Goal: Task Accomplishment & Management: Use online tool/utility

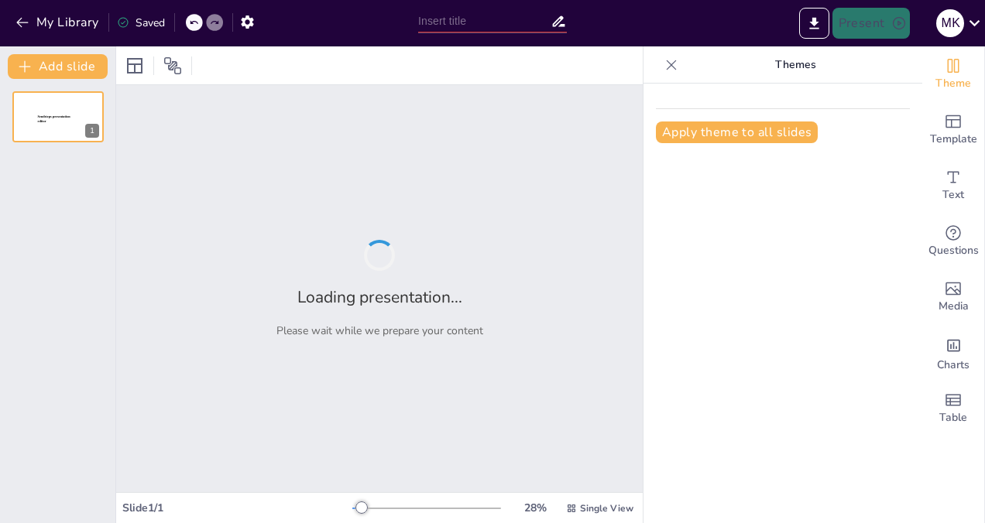
type input "New Sendsteps"
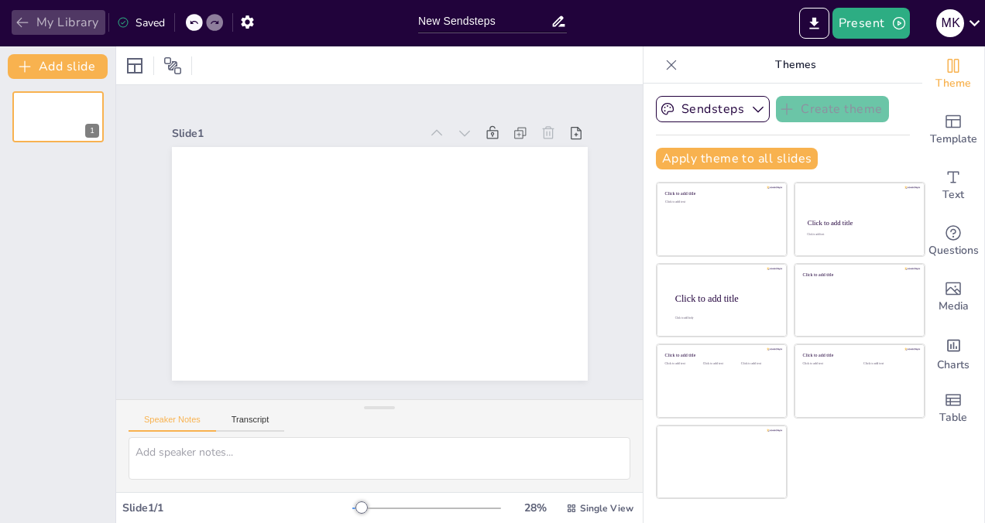
click at [15, 20] on icon "button" at bounding box center [22, 22] width 15 height 15
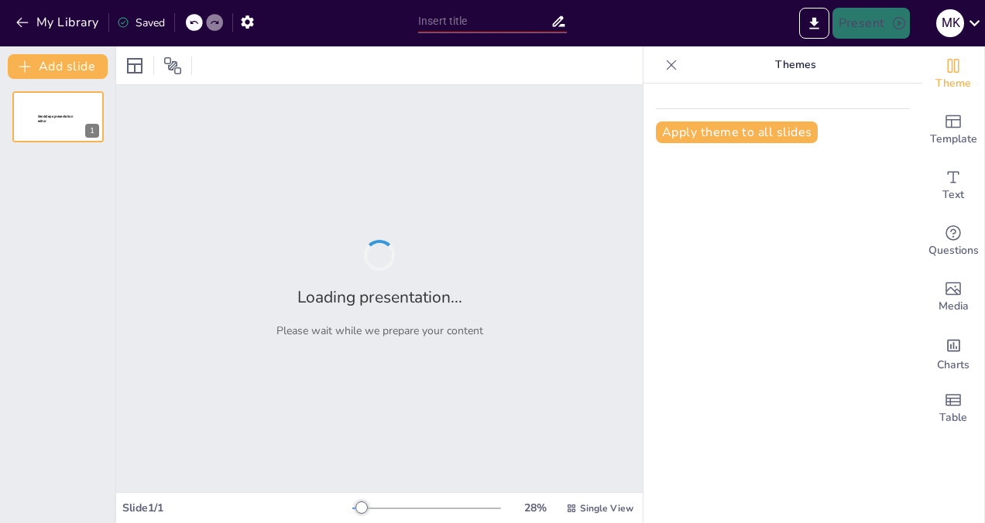
type input "AI in Education: Pros and Cons of Free Tools for First-Year Learners"
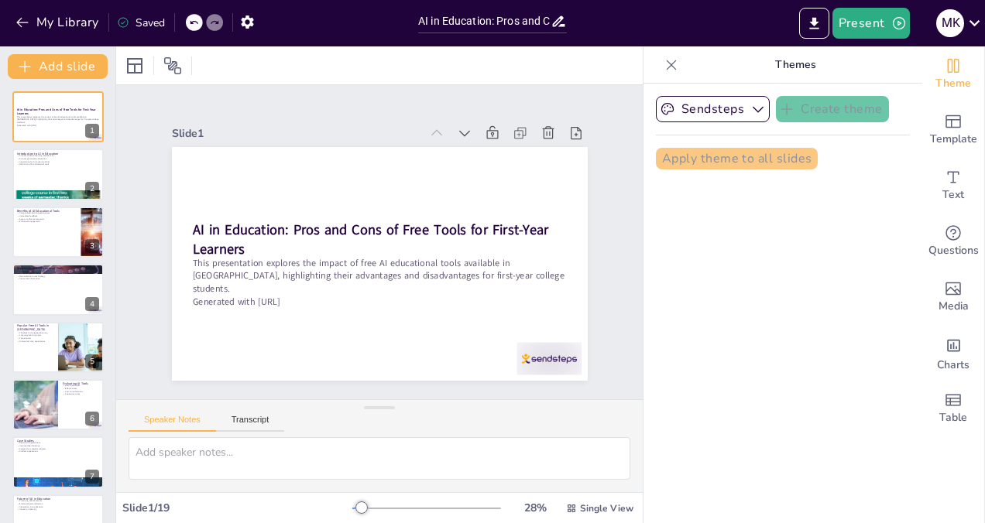
checkbox input "true"
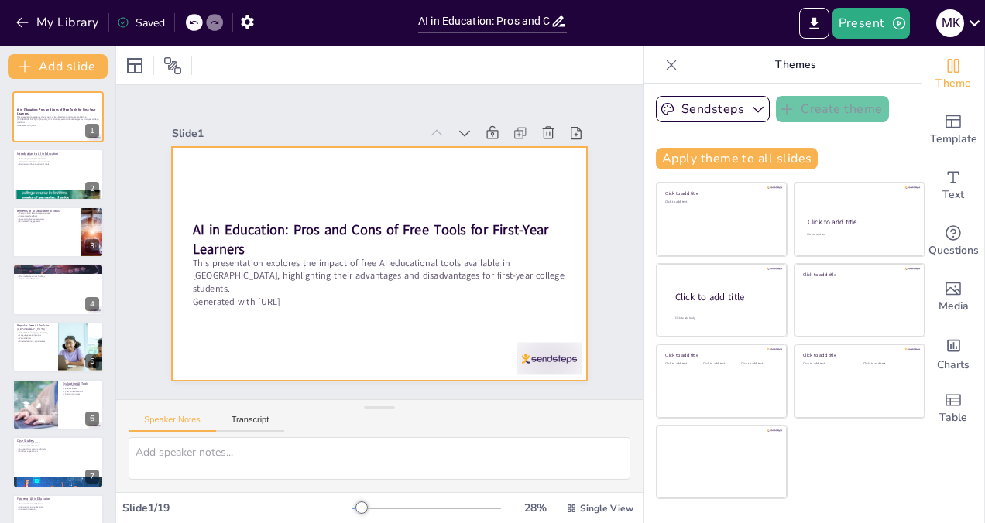
checkbox input "true"
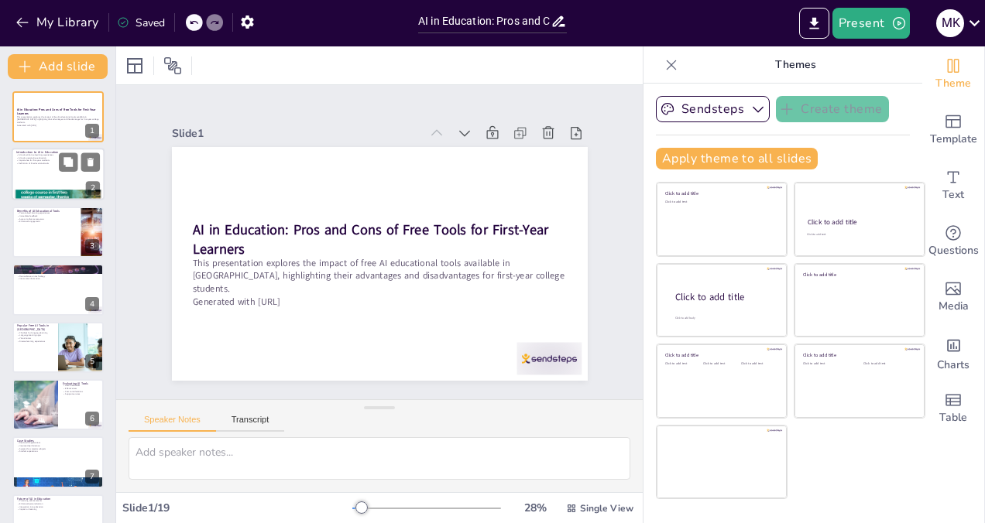
checkbox input "true"
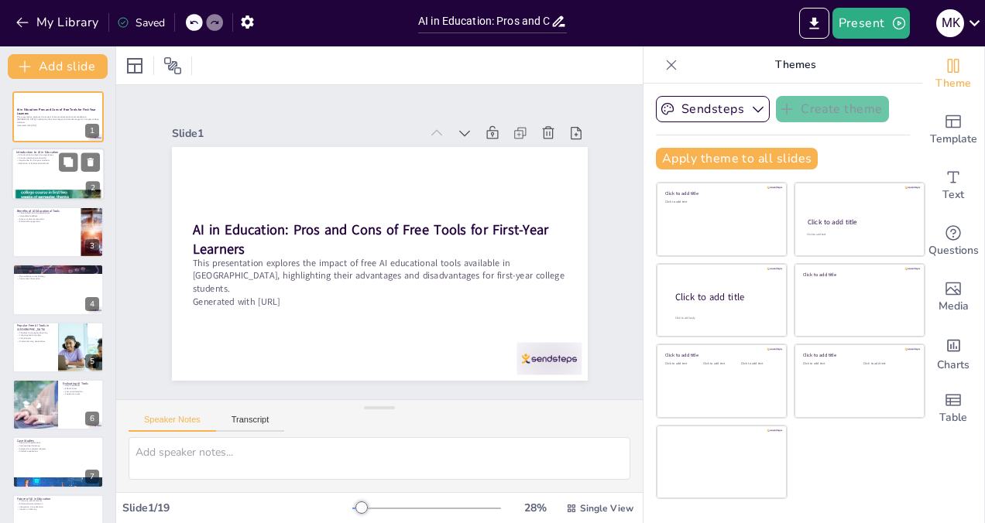
click at [36, 178] on div at bounding box center [58, 175] width 93 height 53
checkbox input "true"
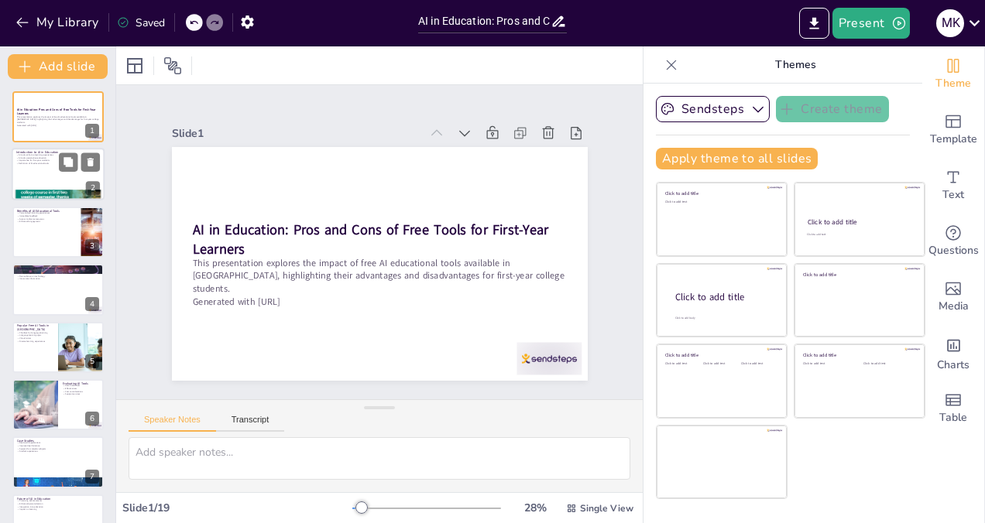
checkbox input "true"
type textarea "AI tools are designed to improve the educational experience by making learning …"
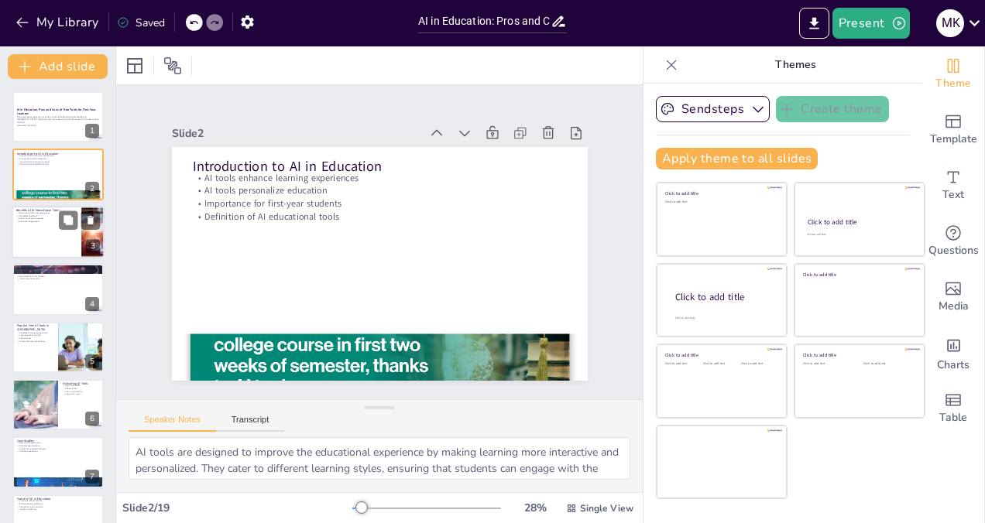
checkbox input "true"
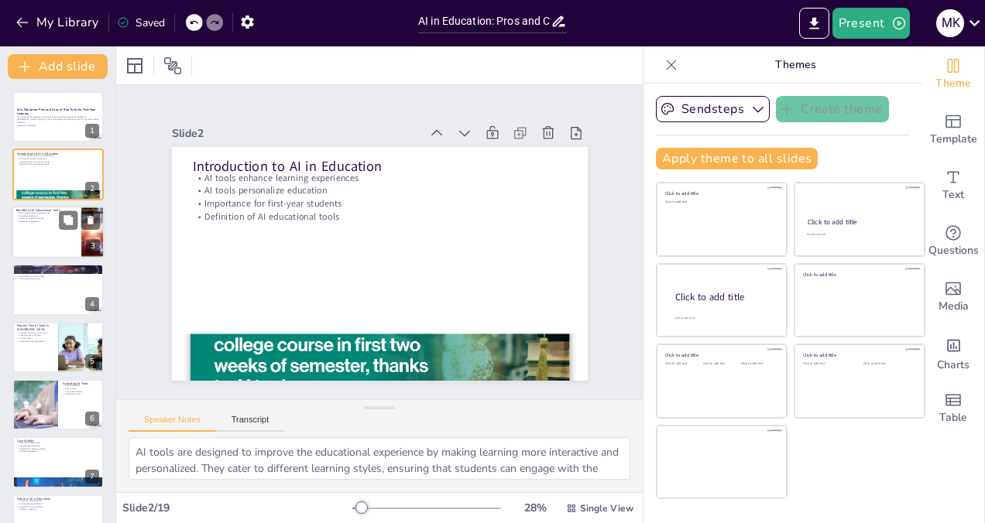
checkbox input "true"
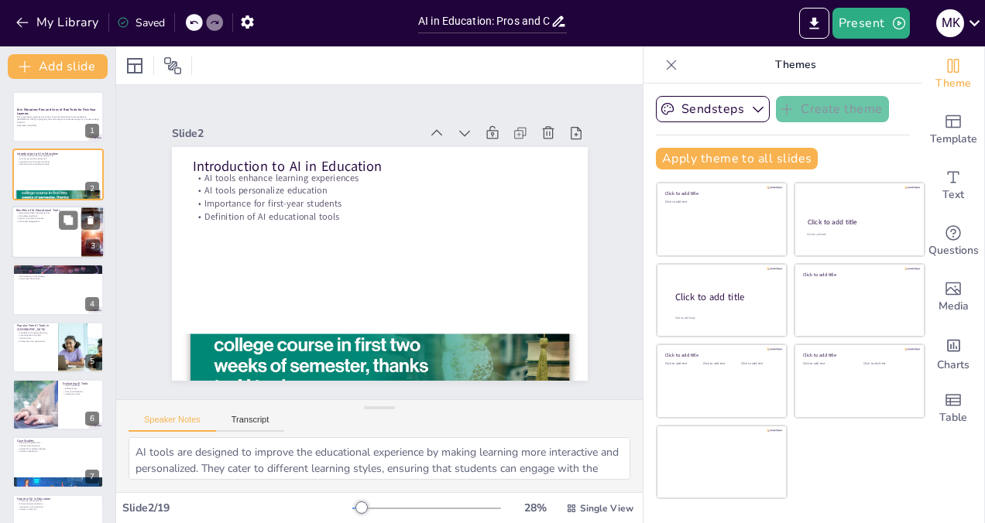
checkbox input "true"
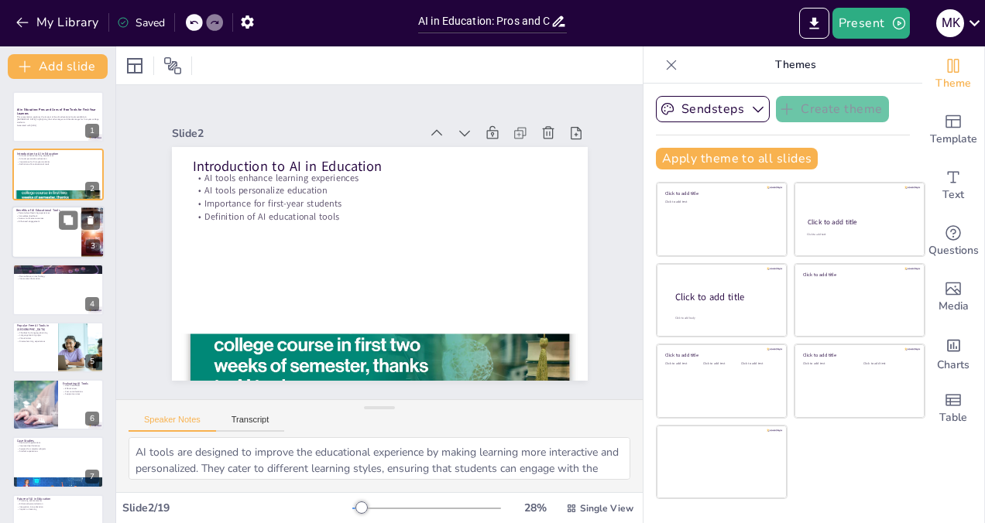
checkbox input "true"
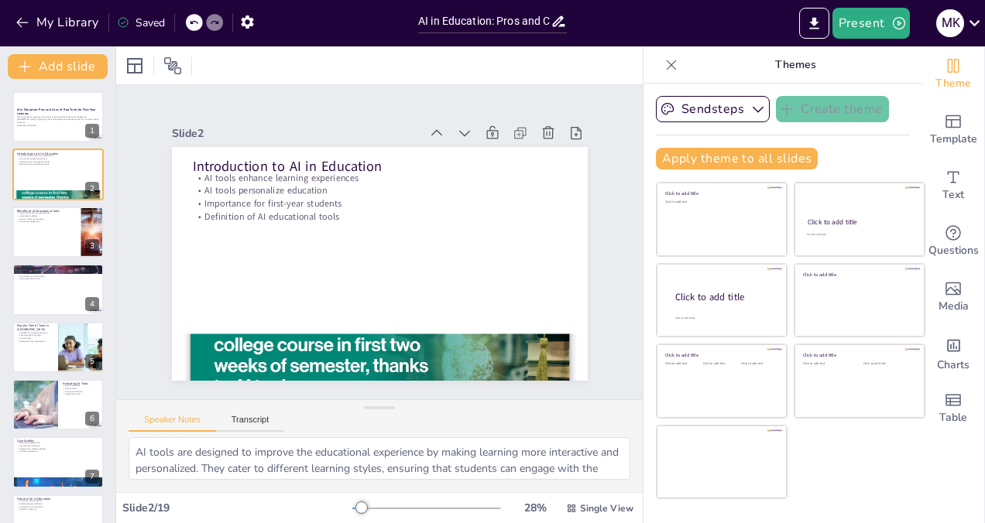
checkbox input "true"
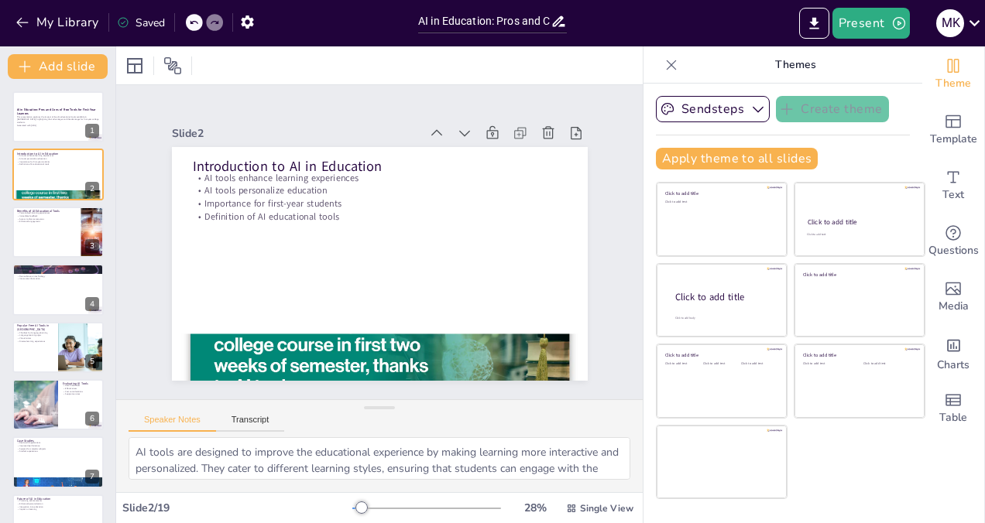
checkbox input "true"
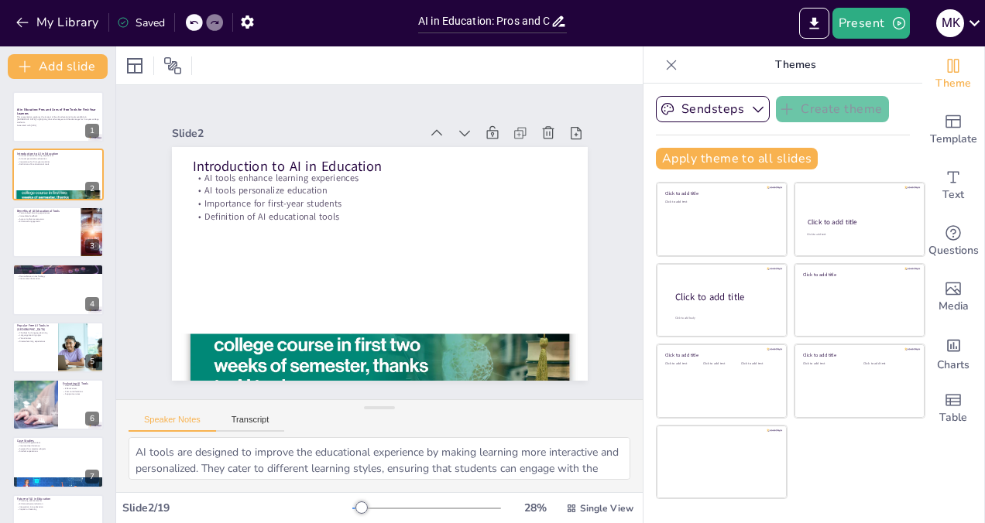
checkbox input "true"
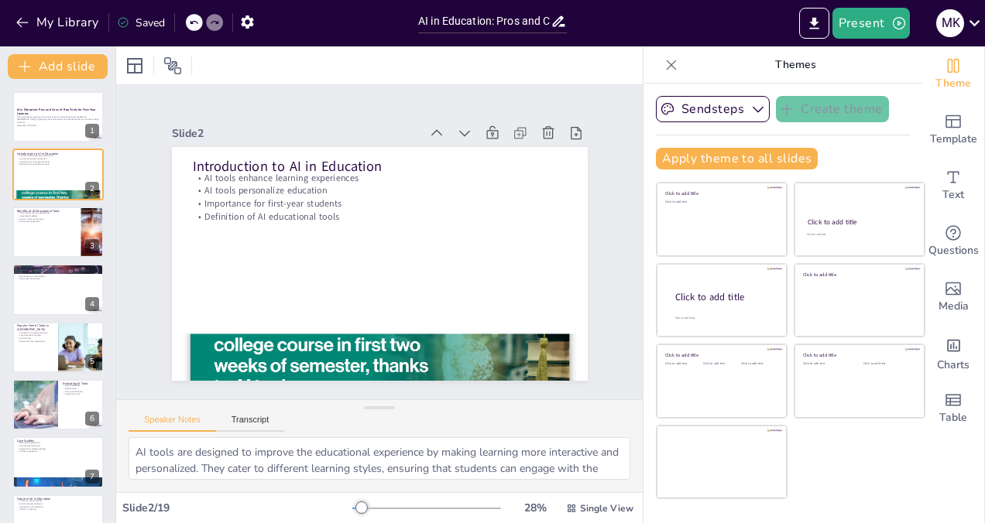
checkbox input "true"
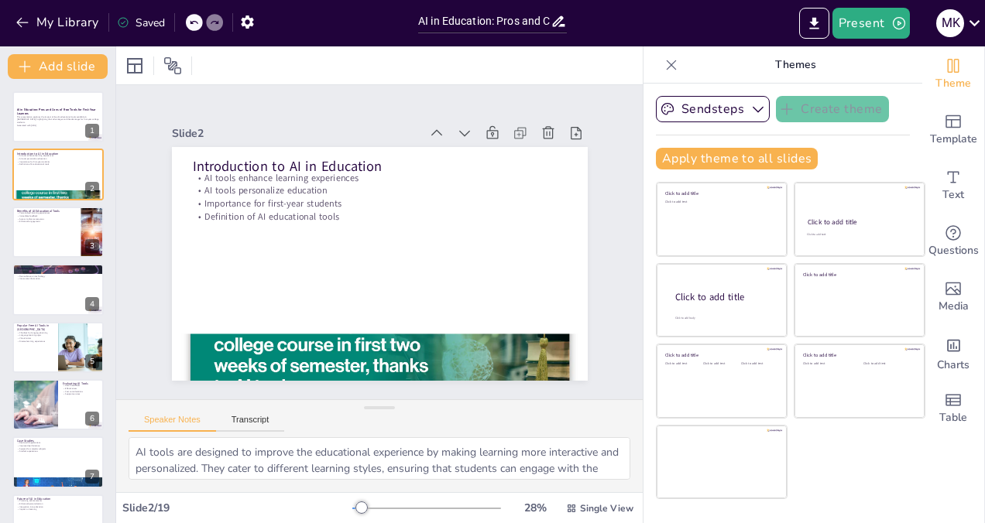
checkbox input "true"
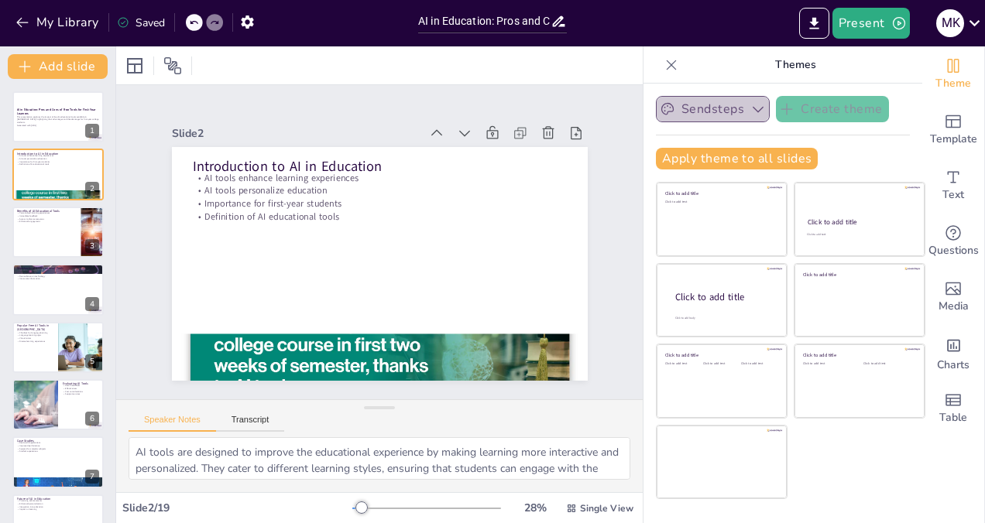
click at [750, 107] on icon "button" at bounding box center [757, 108] width 15 height 15
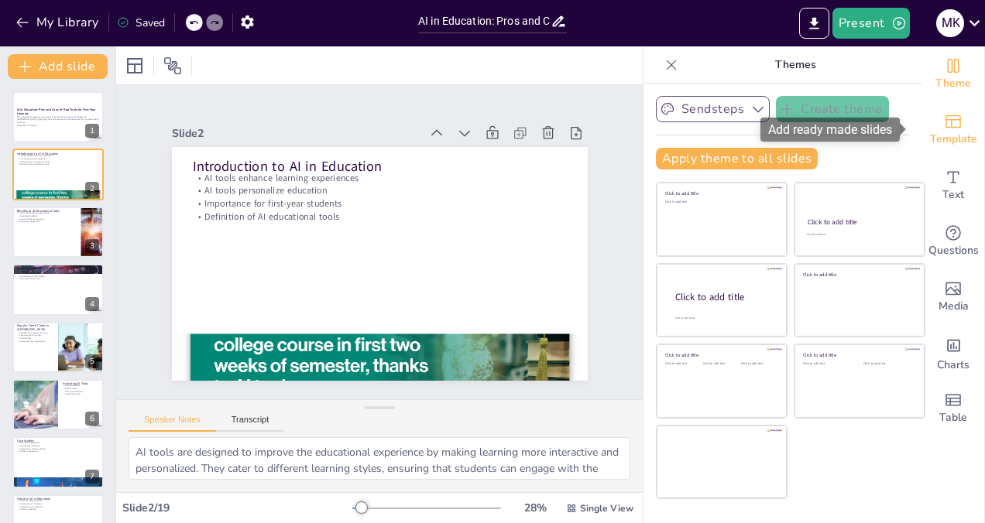
click at [944, 112] on icon "Add ready made slides" at bounding box center [953, 121] width 19 height 19
checkbox input "true"
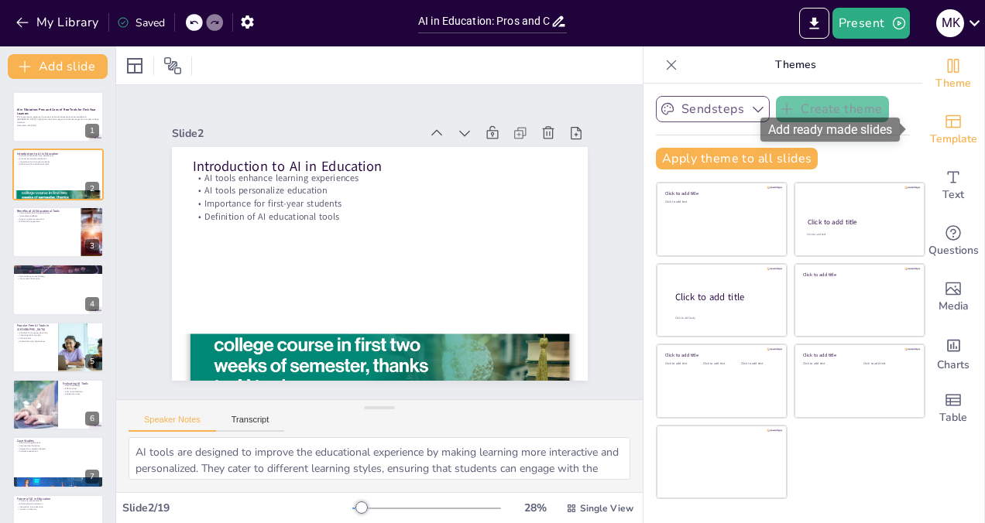
checkbox input "true"
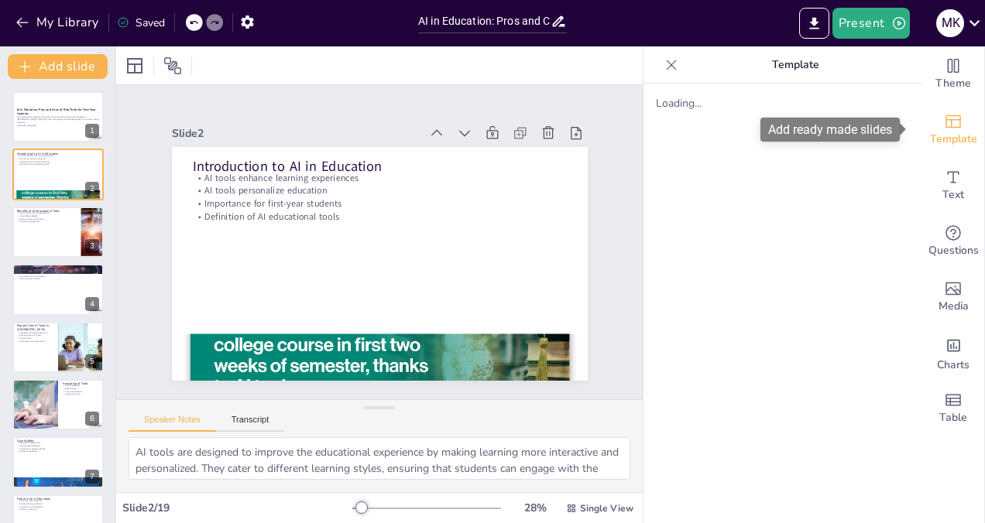
checkbox input "true"
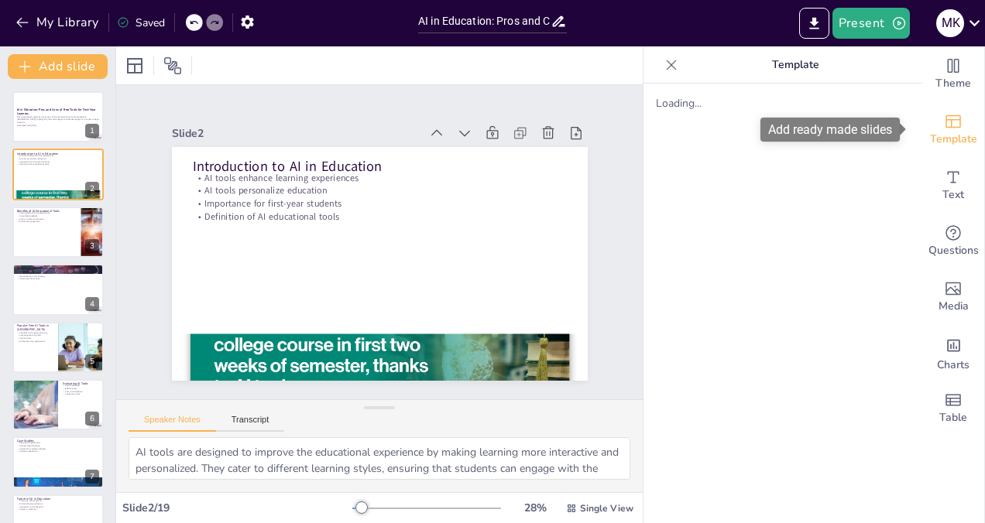
checkbox input "true"
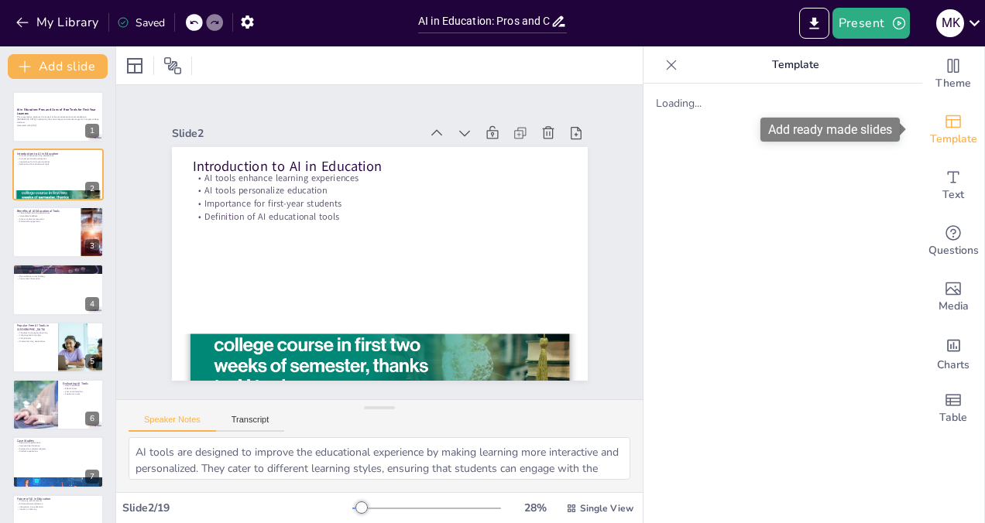
checkbox input "true"
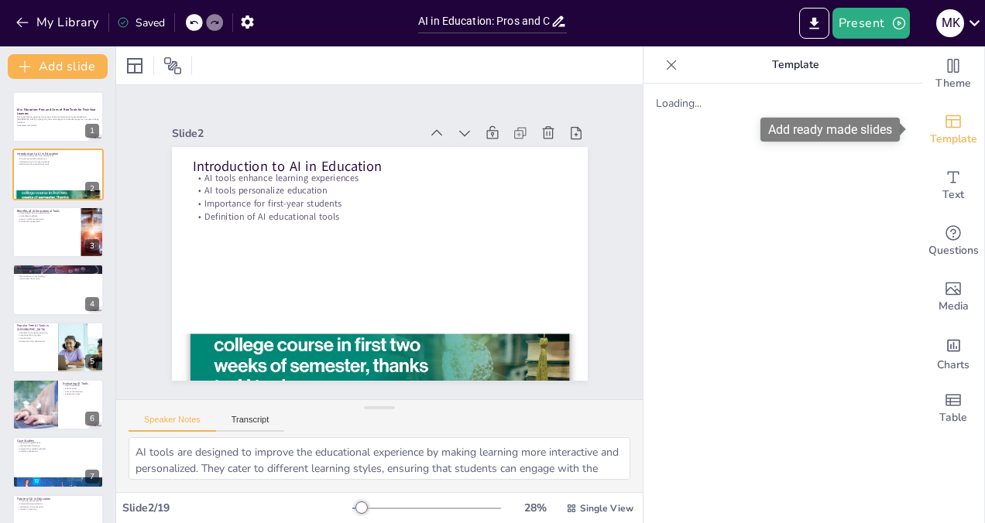
checkbox input "true"
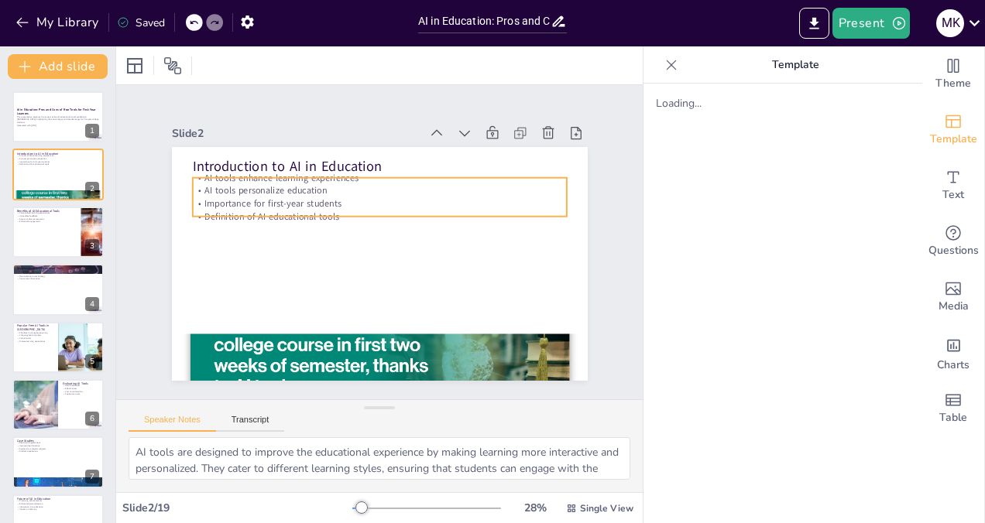
checkbox input "true"
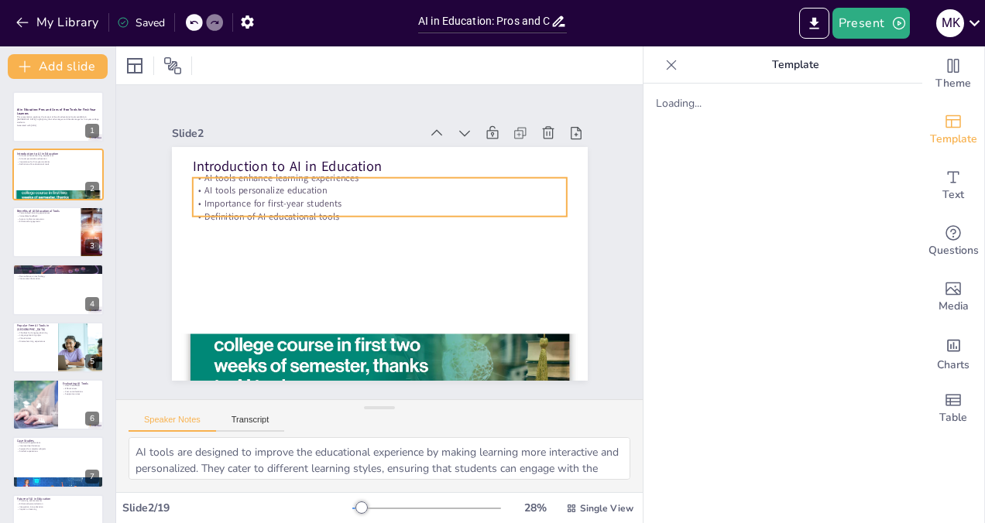
checkbox input "true"
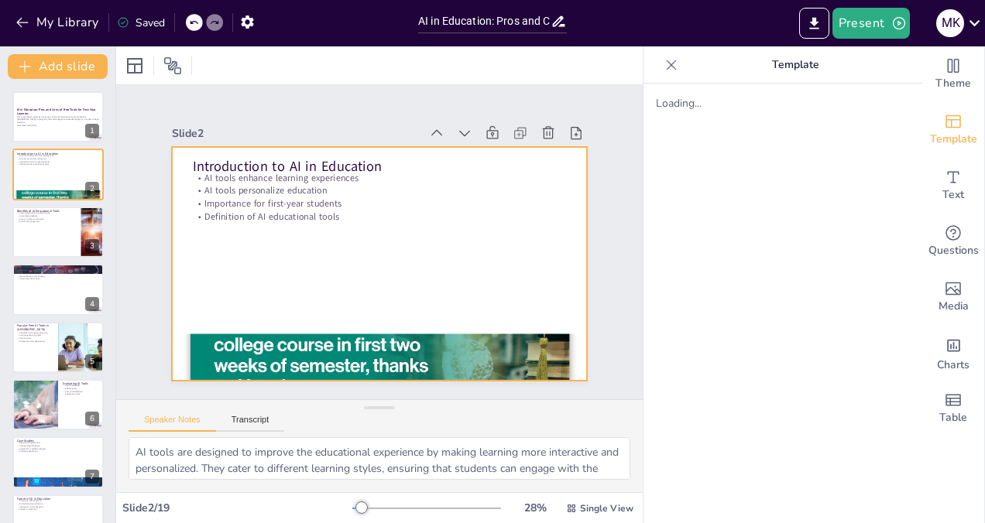
checkbox input "true"
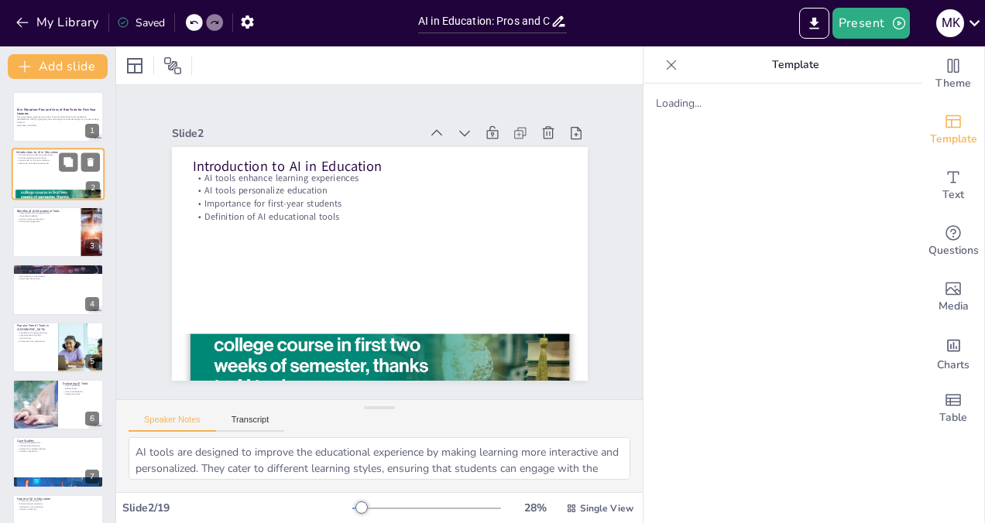
checkbox input "true"
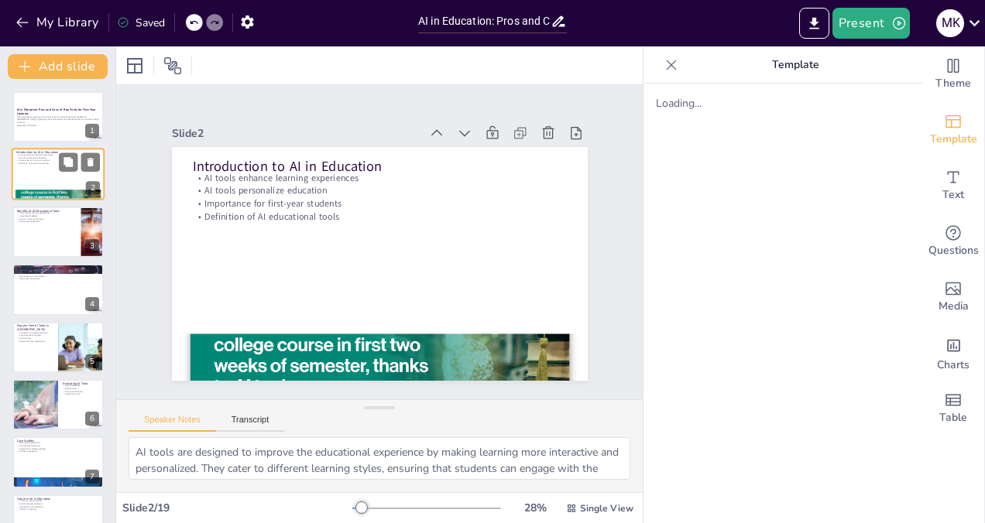
checkbox input "true"
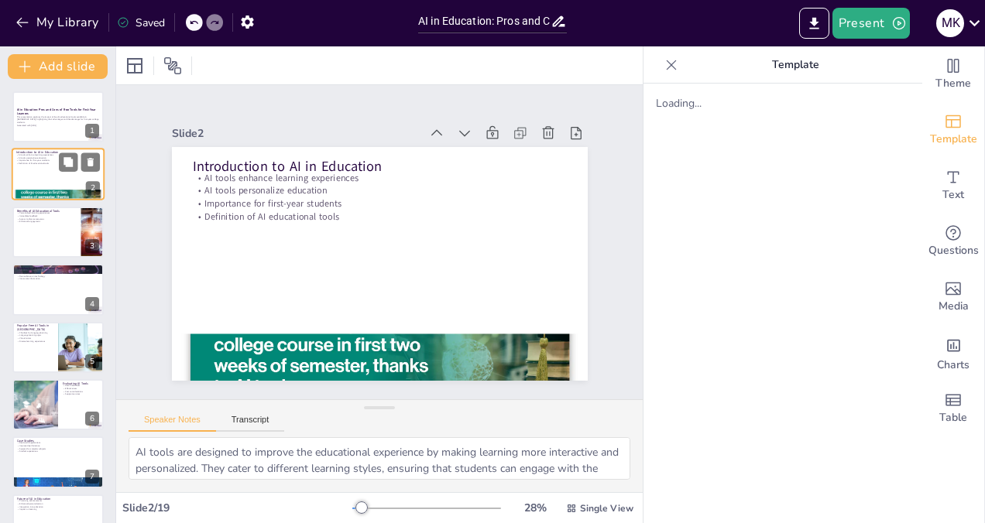
checkbox input "true"
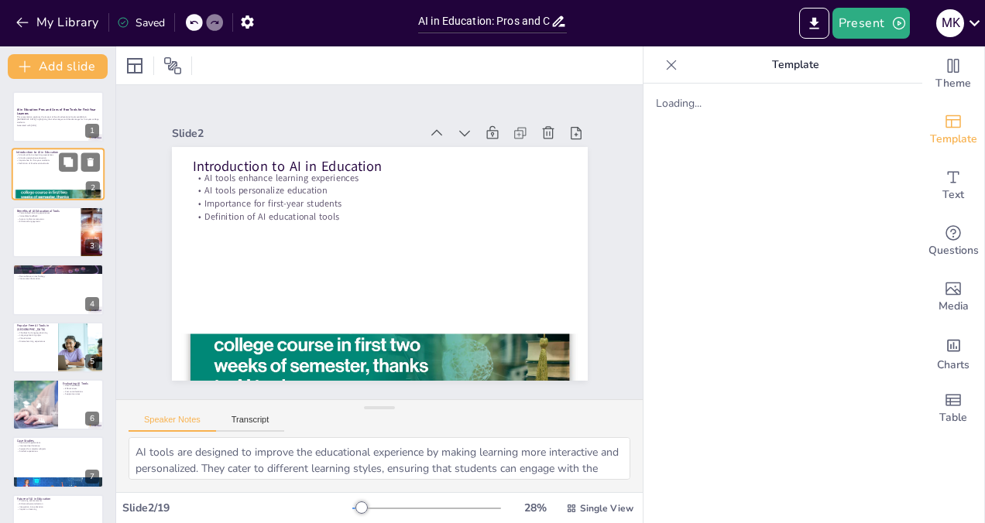
checkbox input "true"
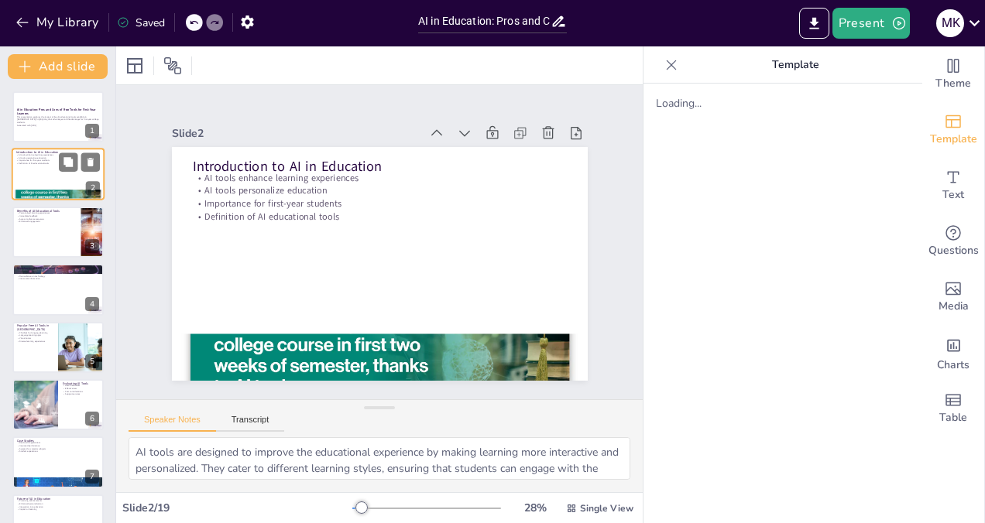
checkbox input "true"
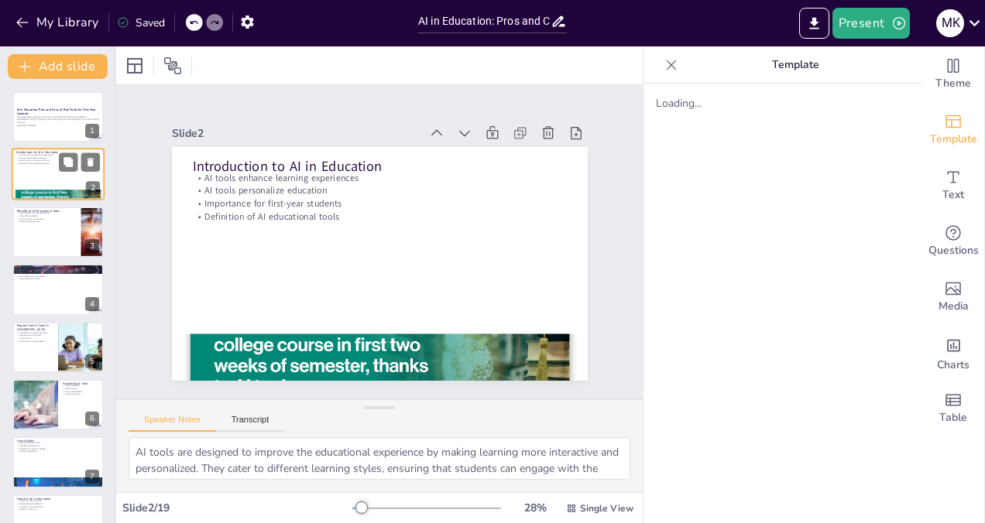
checkbox input "true"
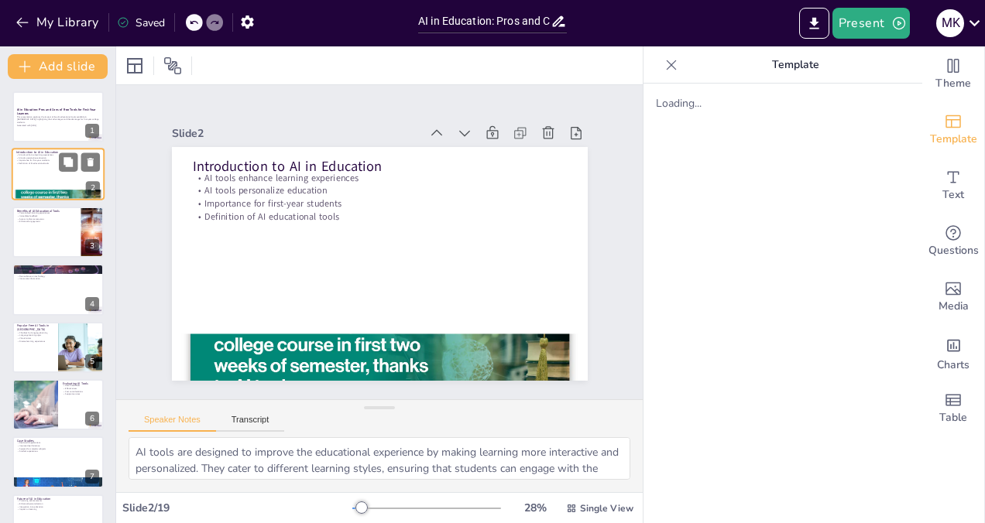
checkbox input "true"
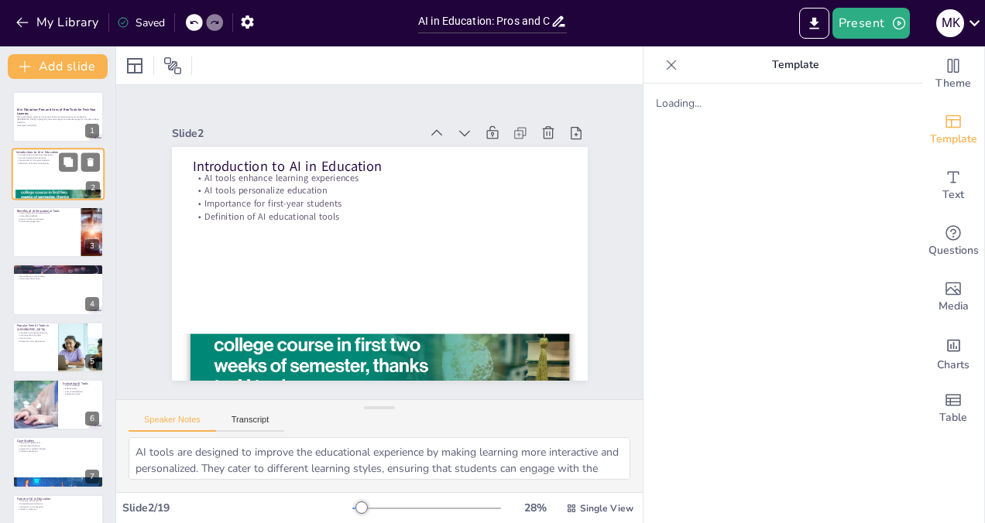
checkbox input "true"
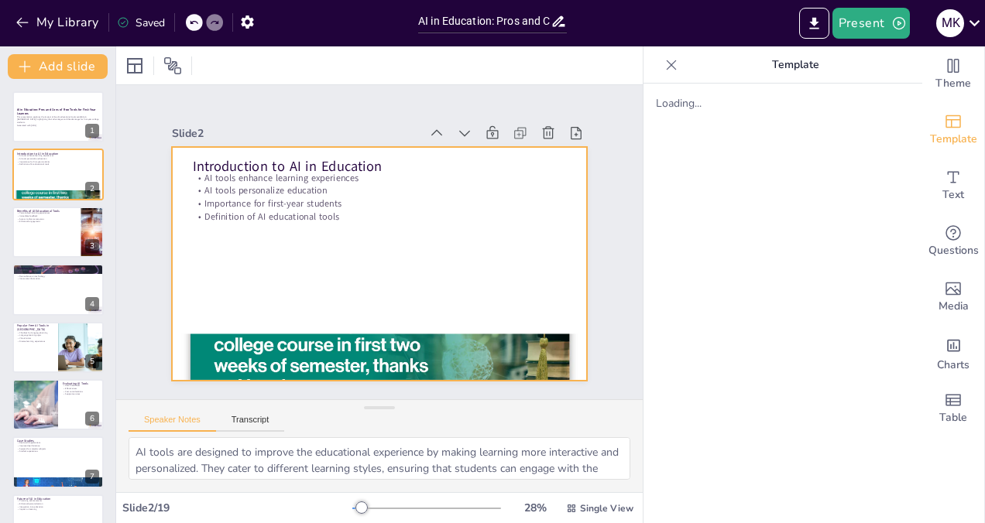
checkbox input "true"
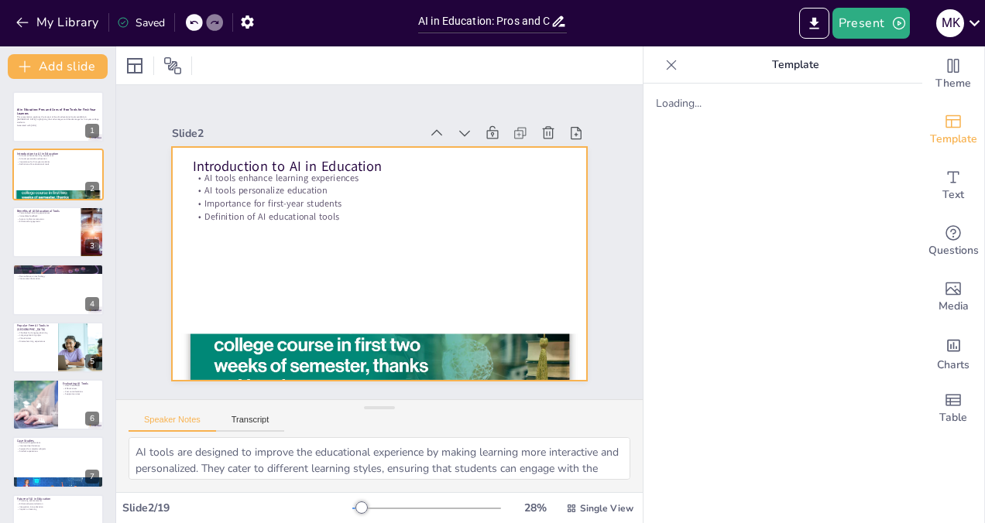
checkbox input "true"
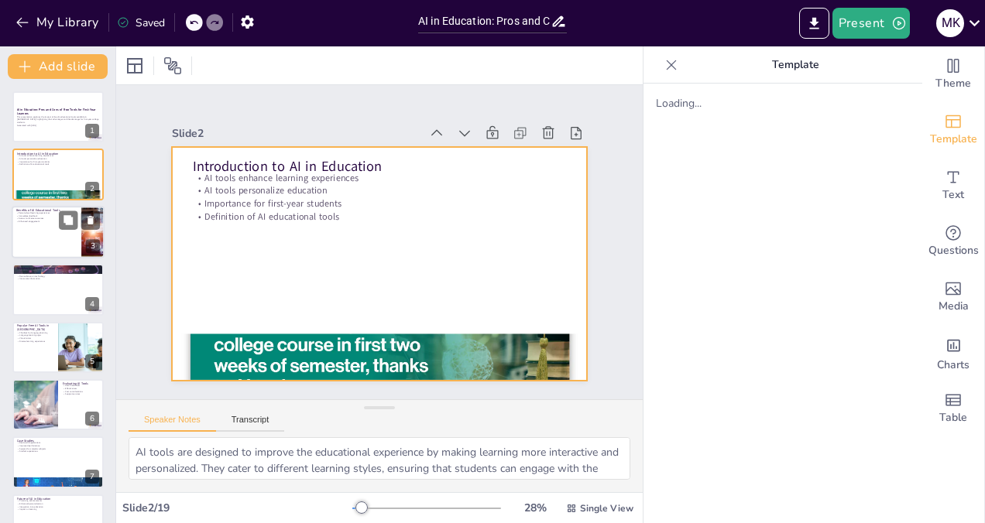
checkbox input "true"
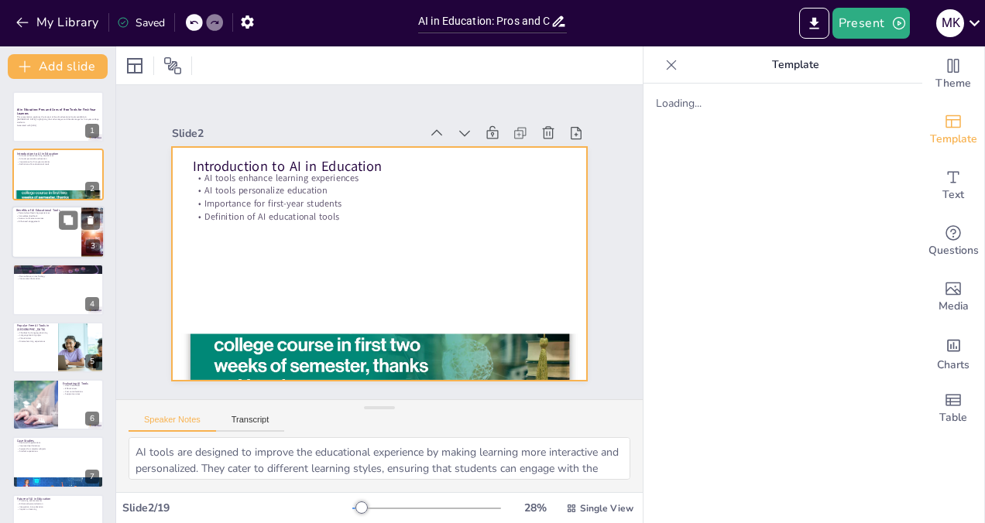
checkbox input "true"
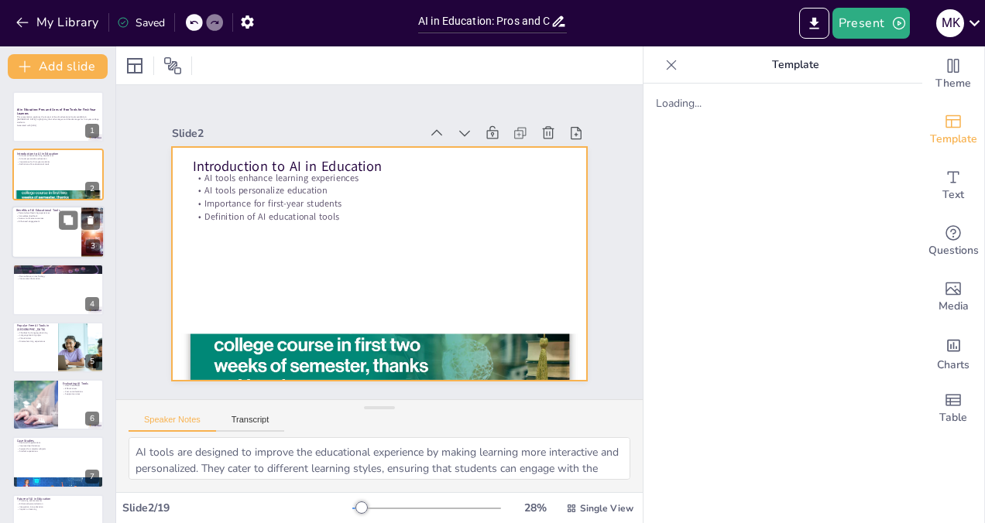
checkbox input "true"
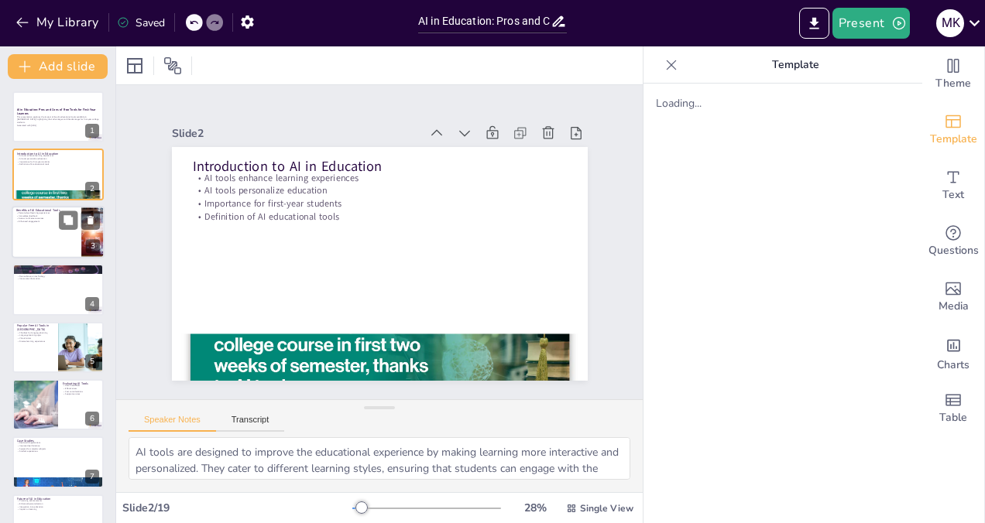
click at [29, 234] on div at bounding box center [58, 232] width 93 height 53
checkbox input "true"
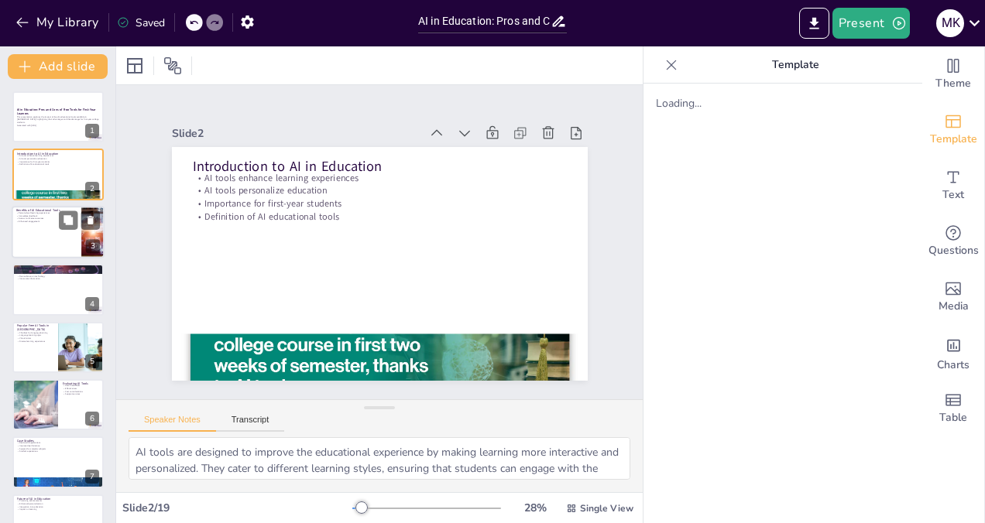
checkbox input "true"
type textarea "Personalized learning experiences are tailored to meet individual student needs…"
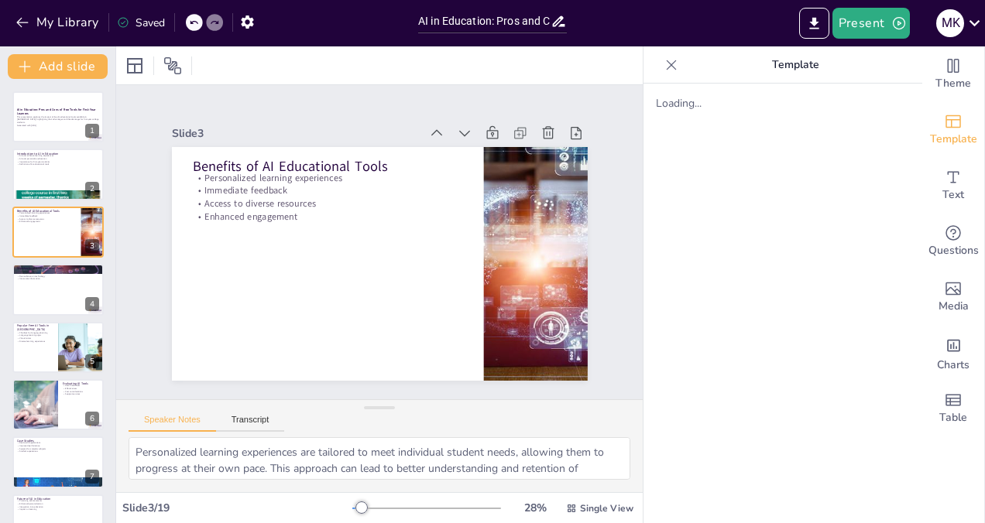
checkbox input "true"
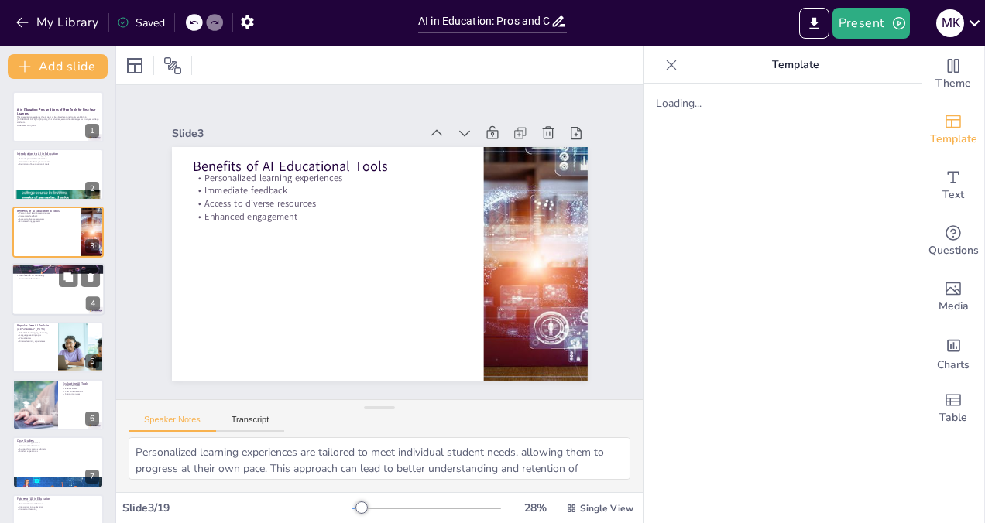
checkbox input "true"
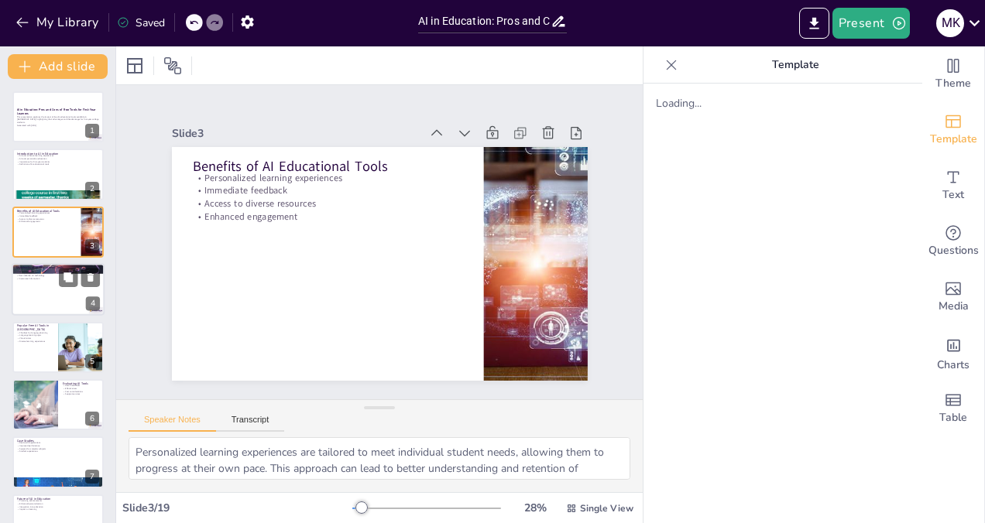
checkbox input "true"
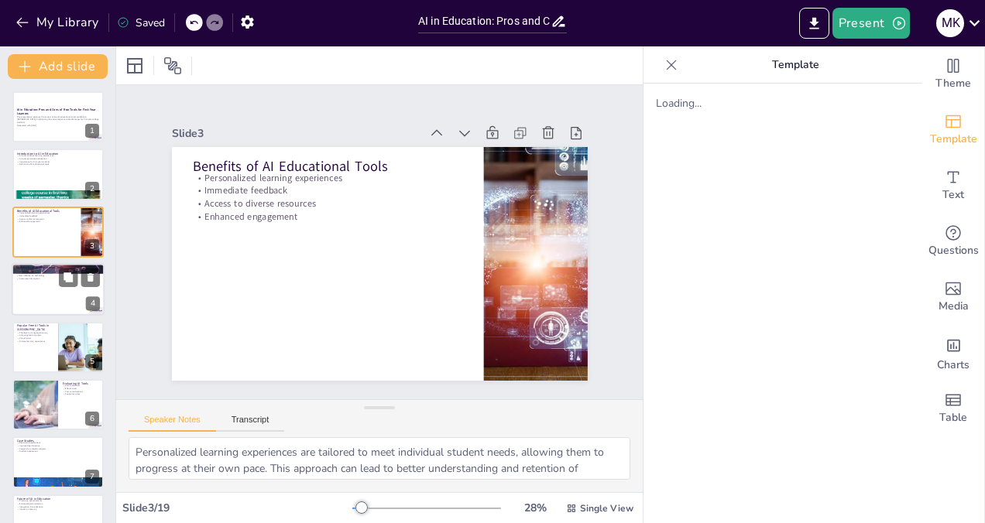
checkbox input "true"
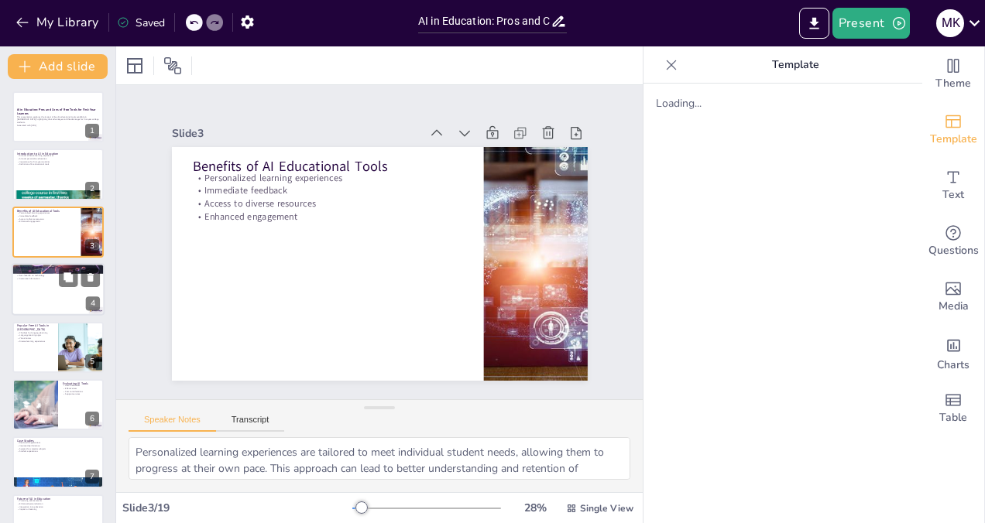
checkbox input "true"
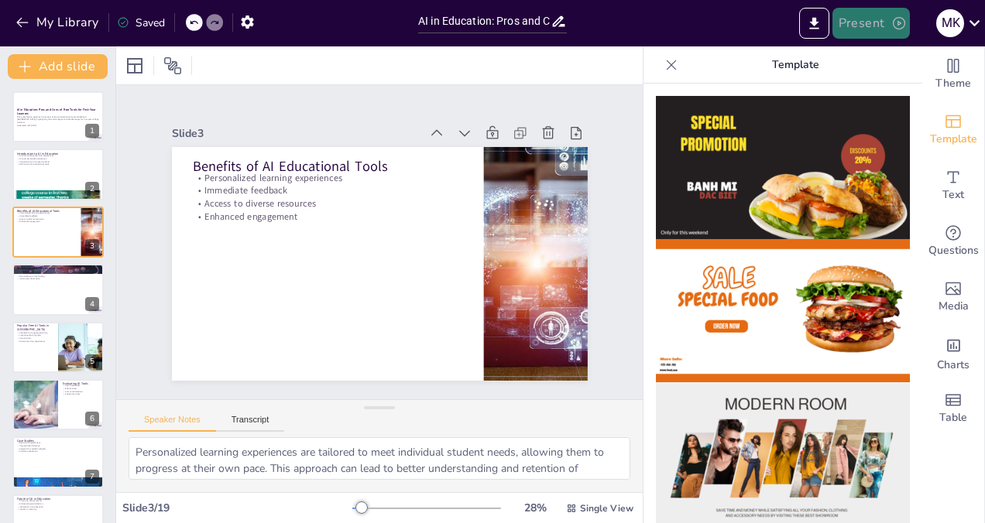
click at [882, 17] on button "Present" at bounding box center [870, 23] width 77 height 31
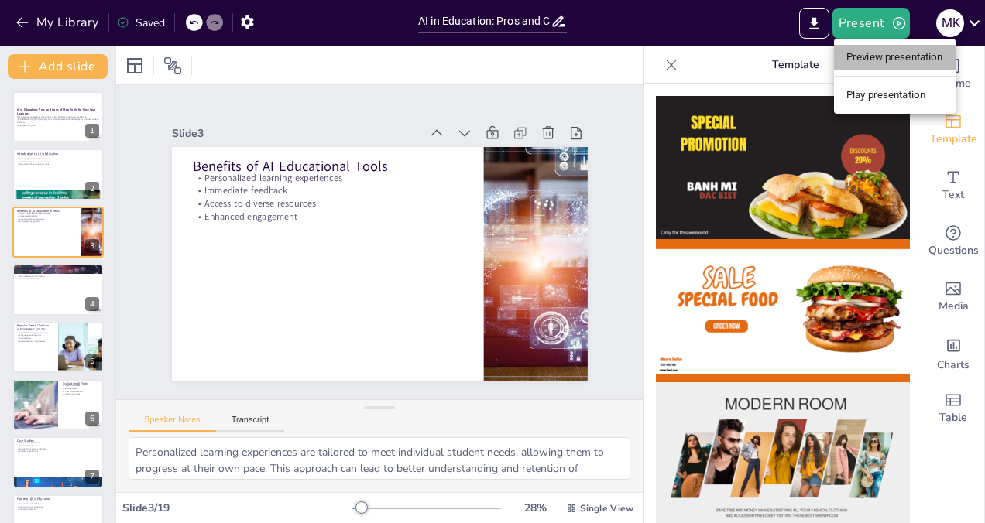
click at [891, 53] on li "Preview presentation" at bounding box center [895, 57] width 122 height 25
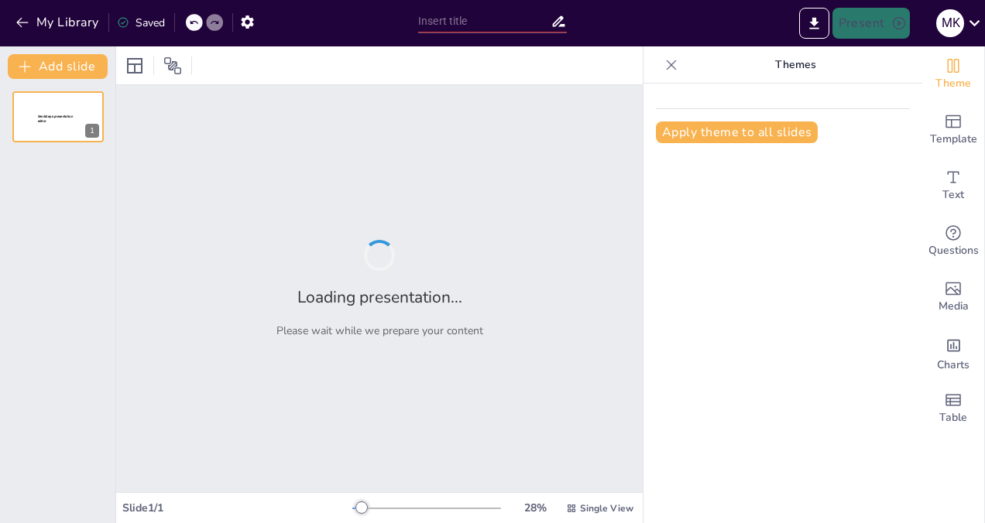
type input "AI in Education: Pros and Cons of Free Tools for First-Year Learners"
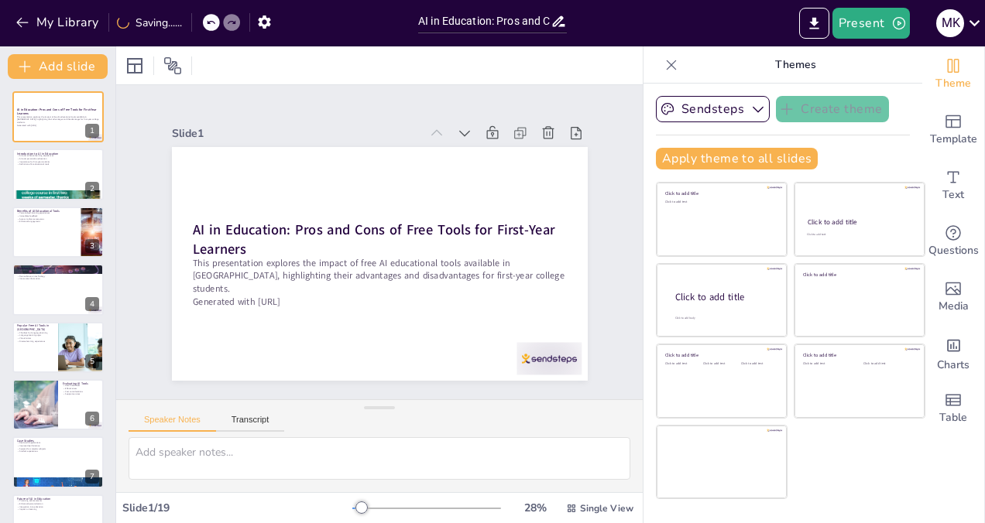
checkbox input "true"
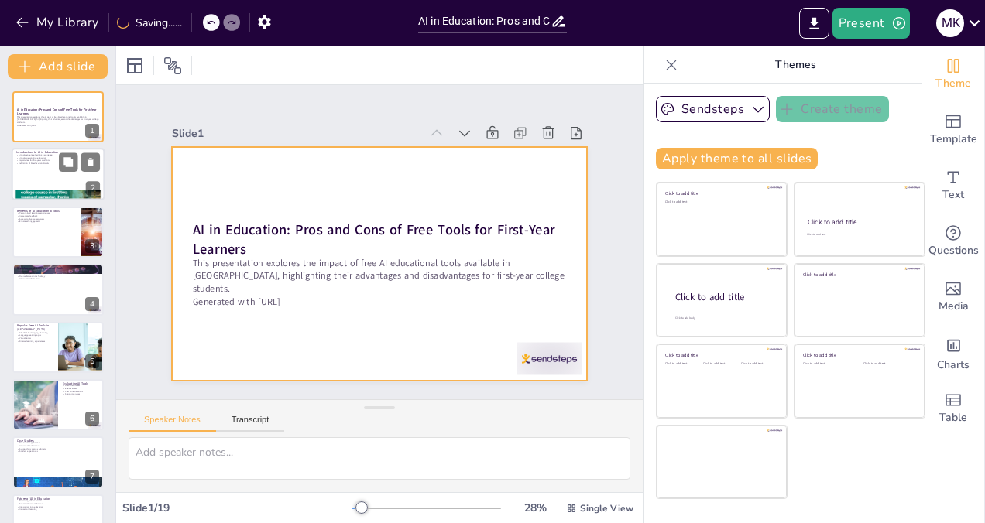
checkbox input "true"
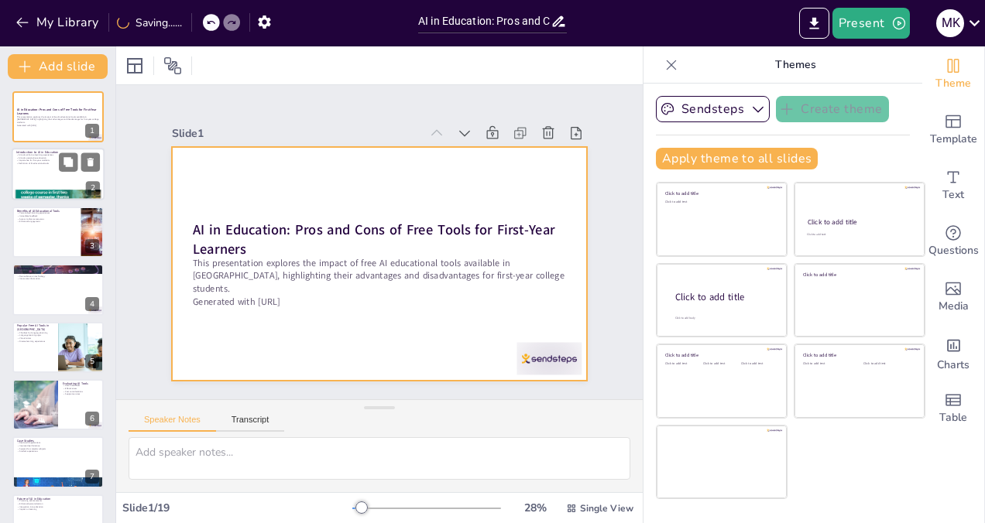
checkbox input "true"
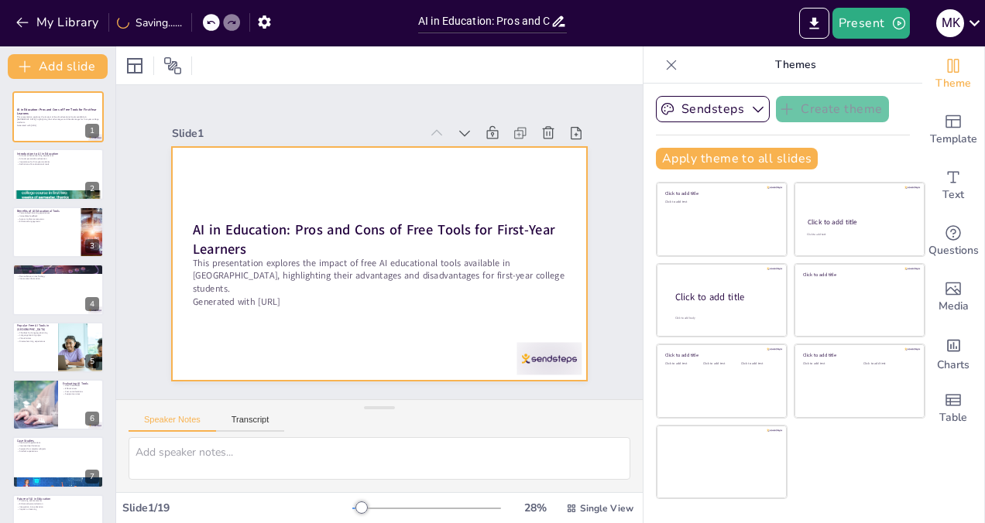
checkbox input "true"
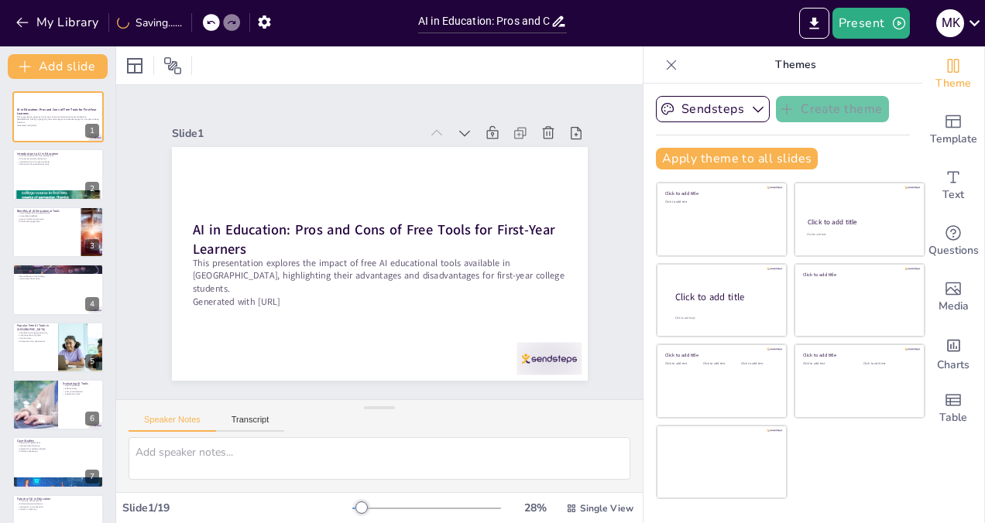
checkbox input "true"
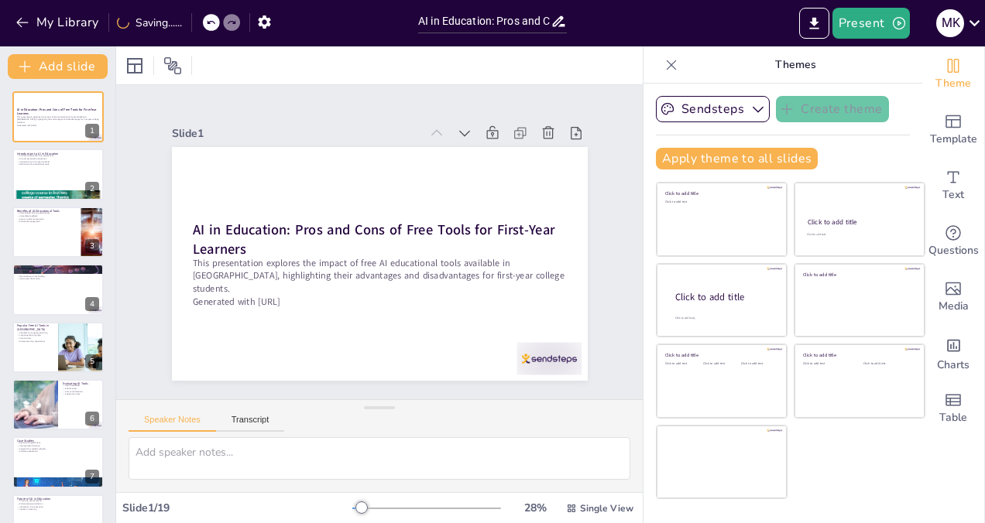
checkbox input "true"
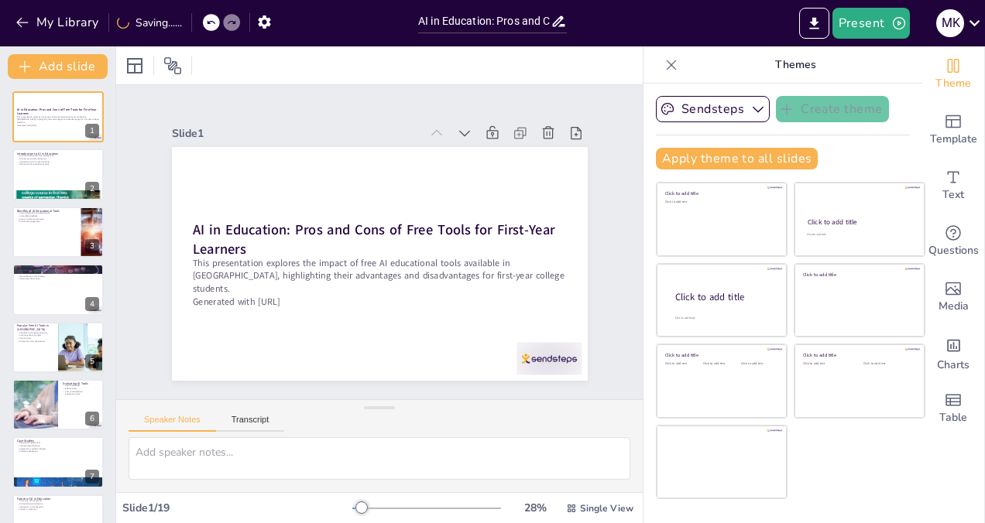
checkbox input "true"
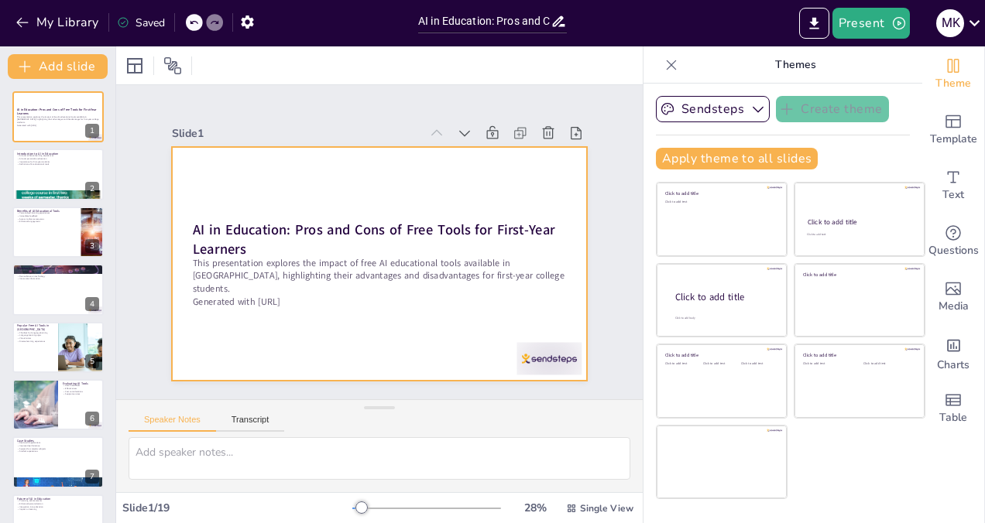
checkbox input "true"
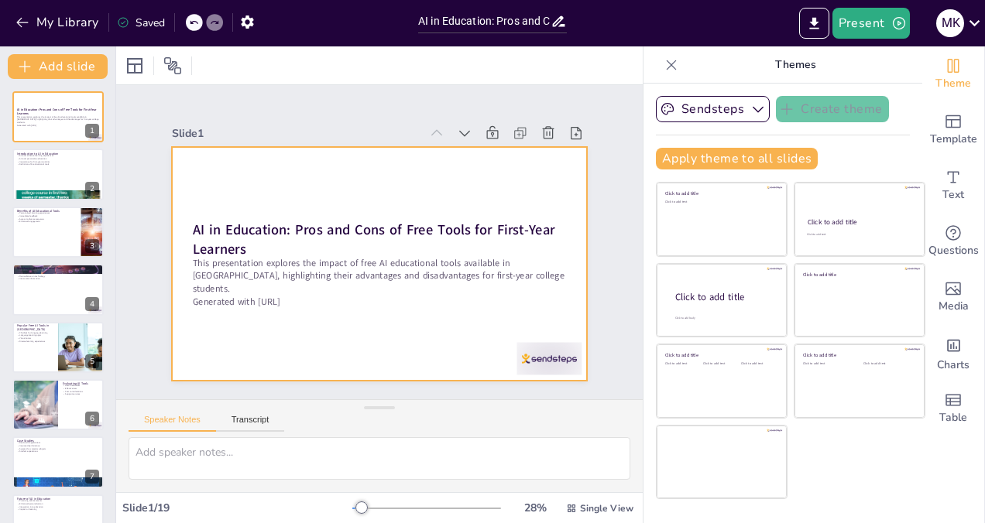
checkbox input "true"
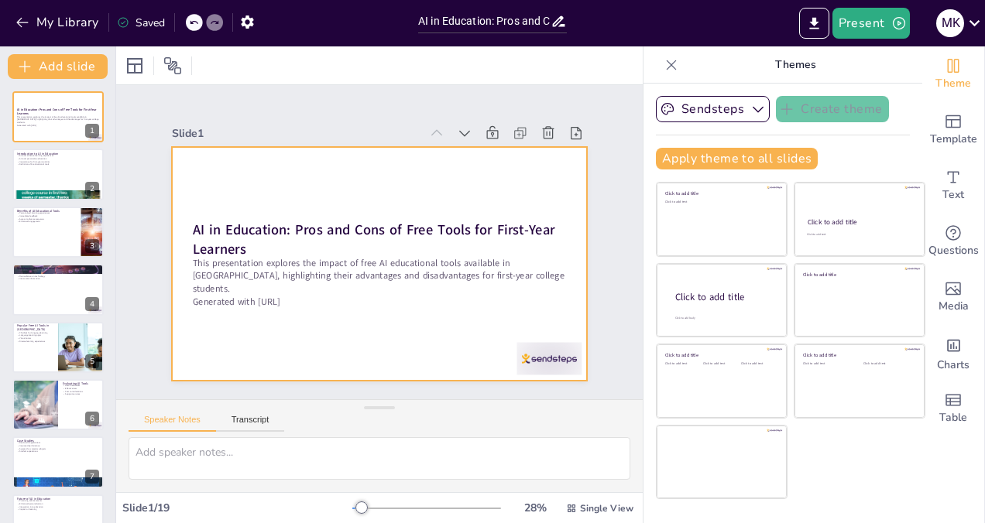
checkbox input "true"
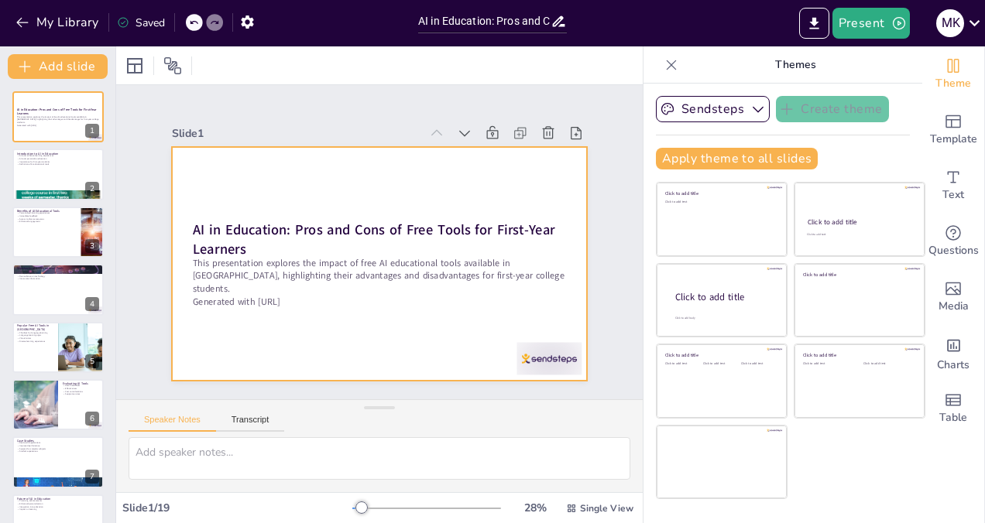
checkbox input "true"
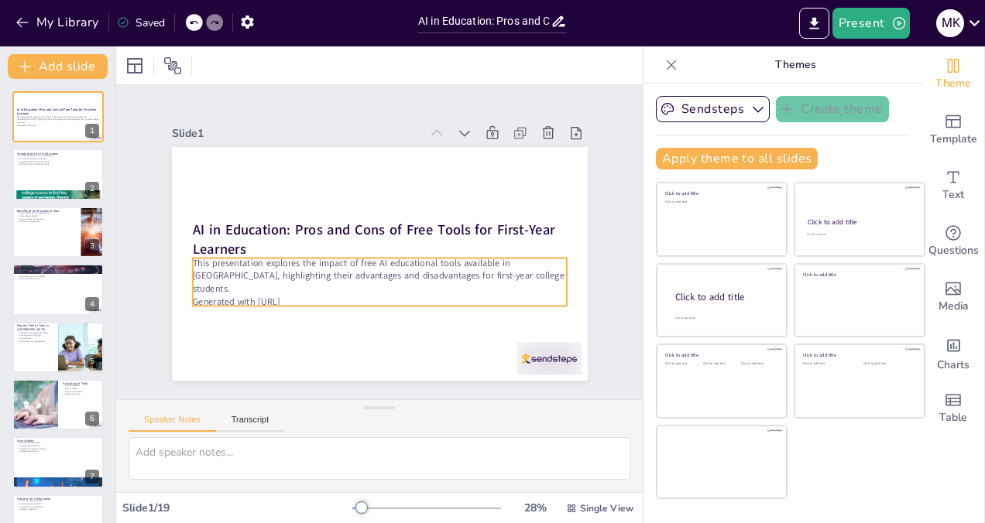
checkbox input "true"
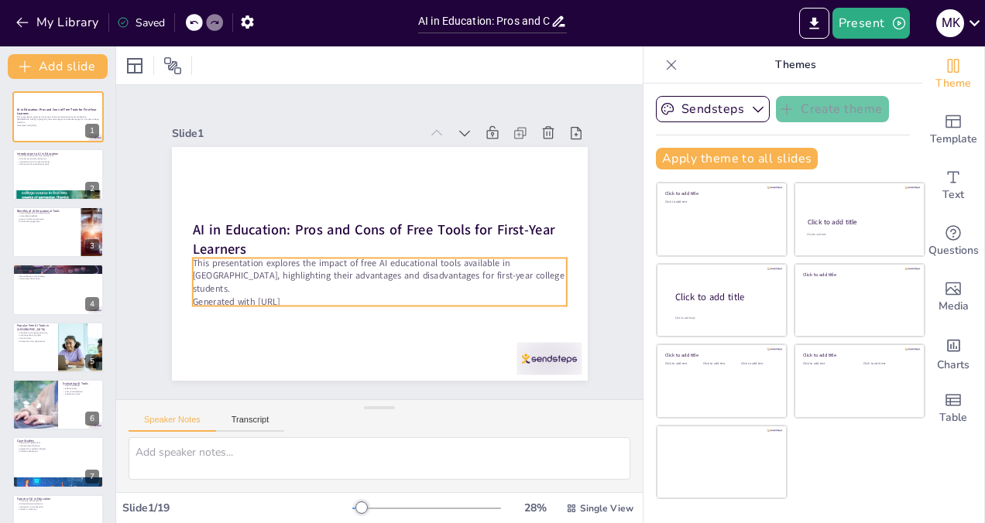
checkbox input "true"
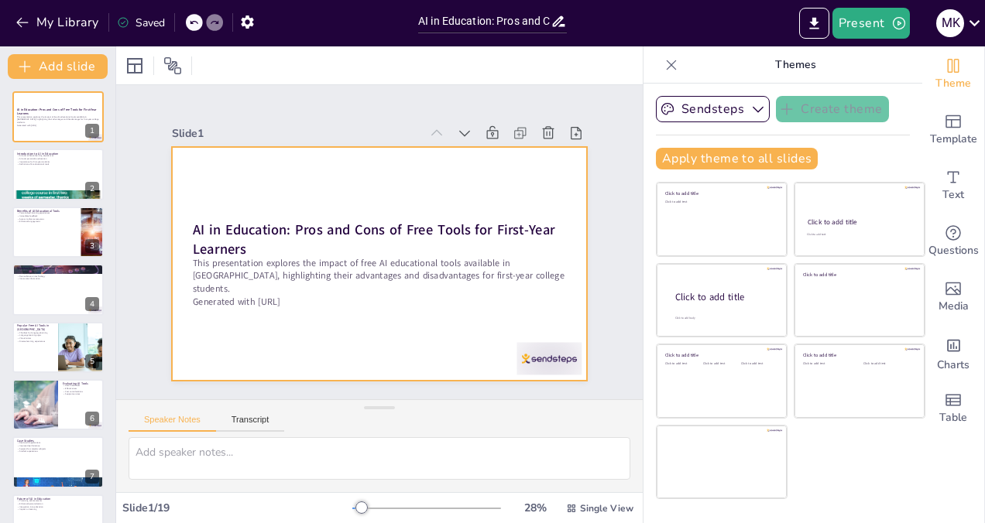
checkbox input "true"
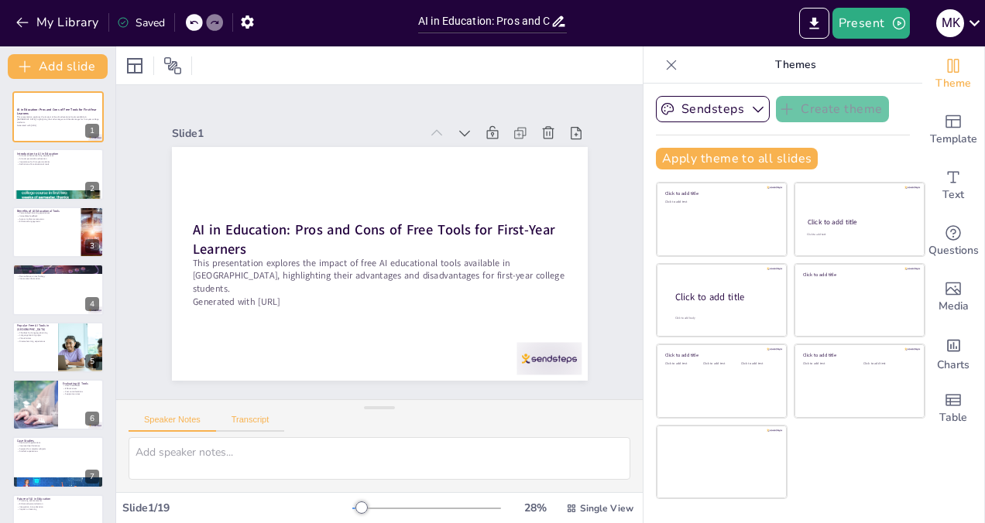
click at [244, 421] on button "Transcript" at bounding box center [250, 423] width 69 height 17
checkbox input "true"
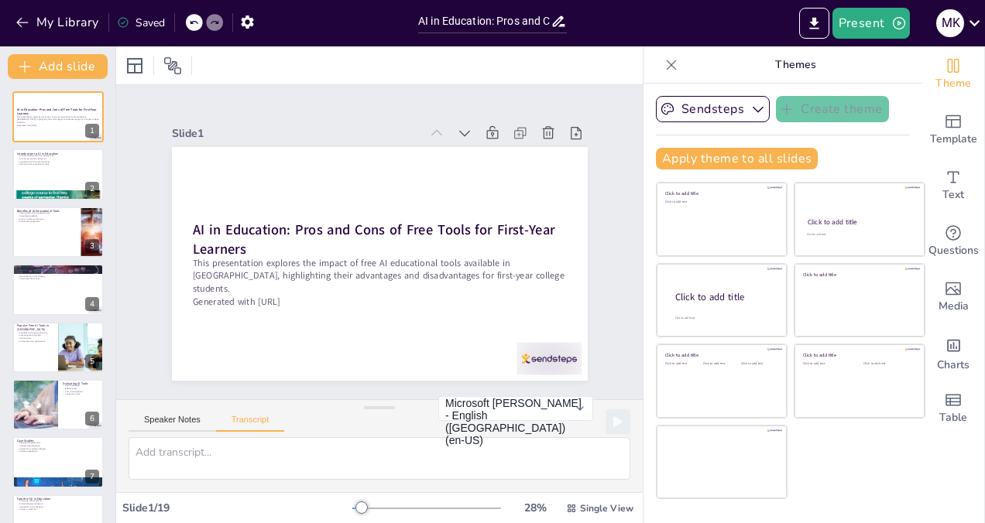
checkbox input "true"
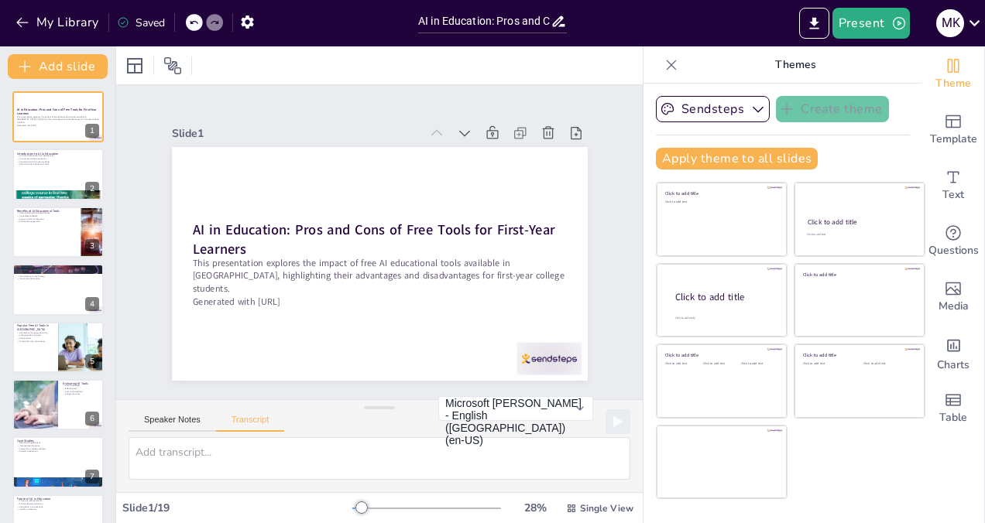
checkbox input "true"
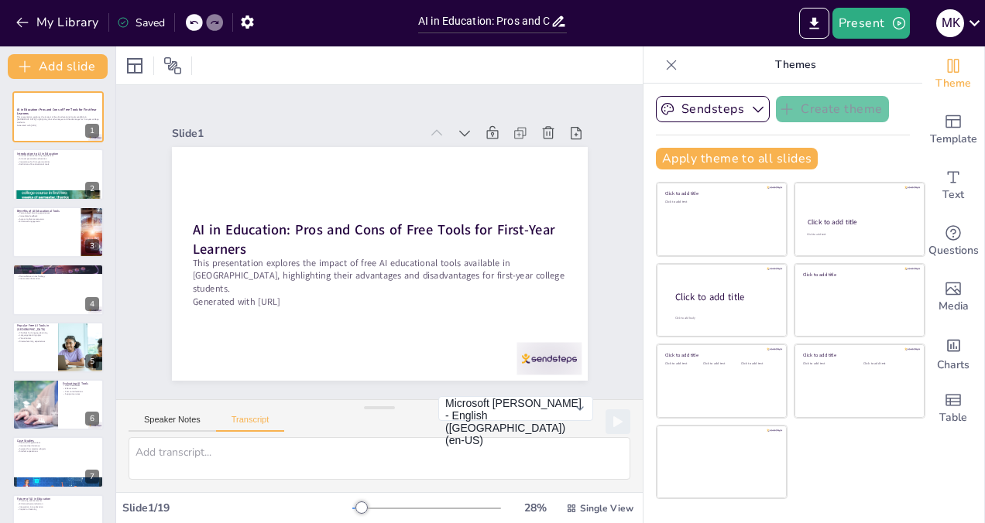
checkbox input "true"
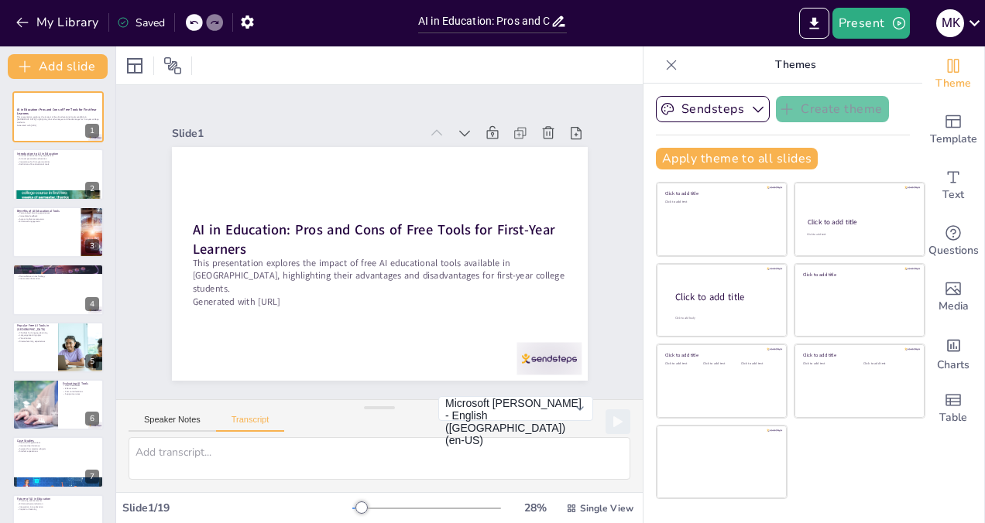
checkbox input "true"
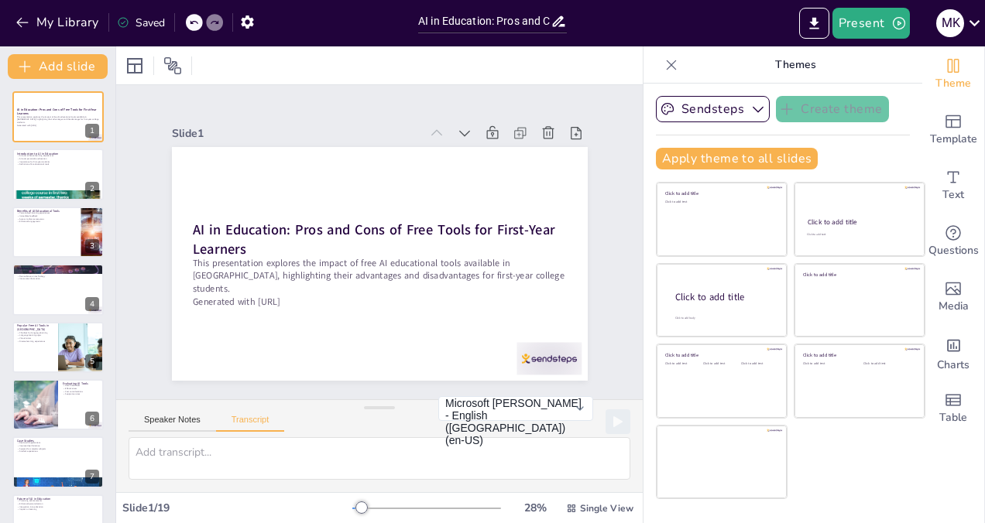
checkbox input "true"
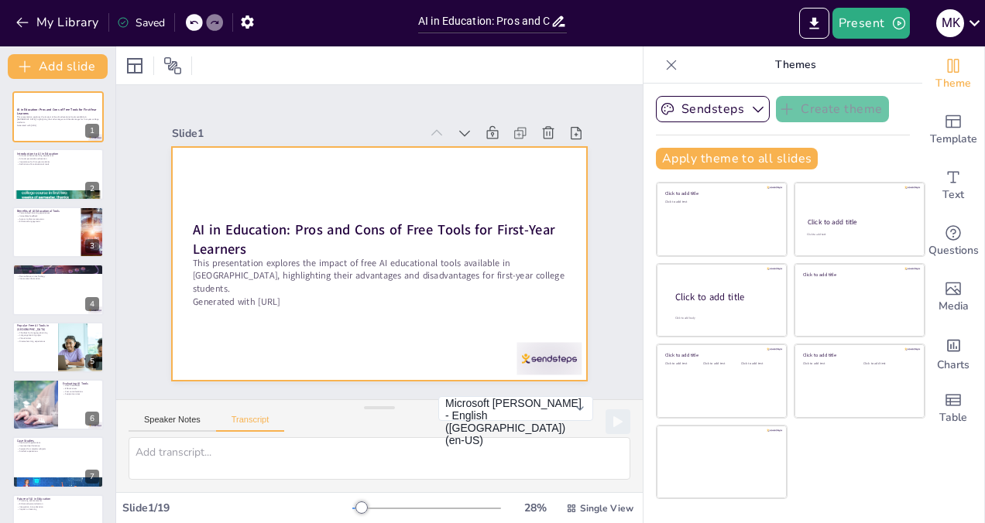
checkbox input "true"
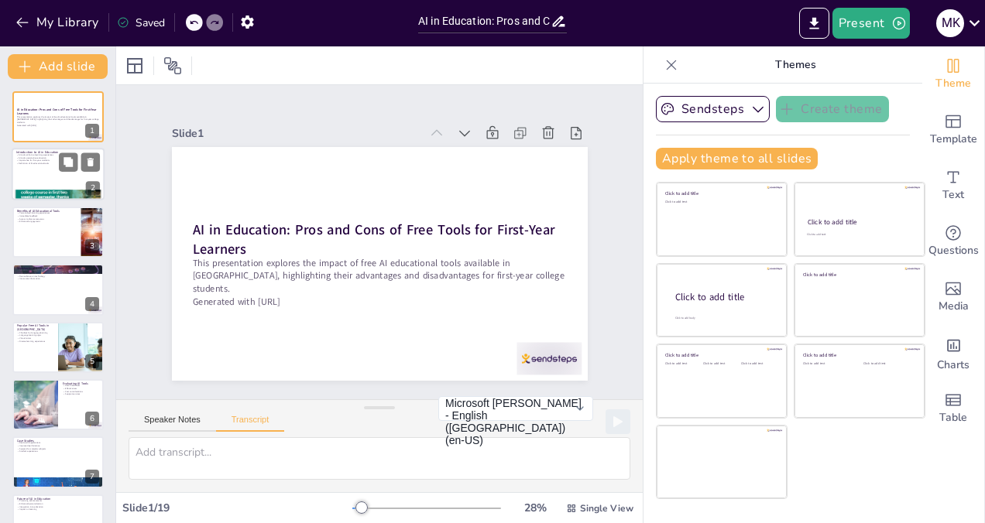
checkbox input "true"
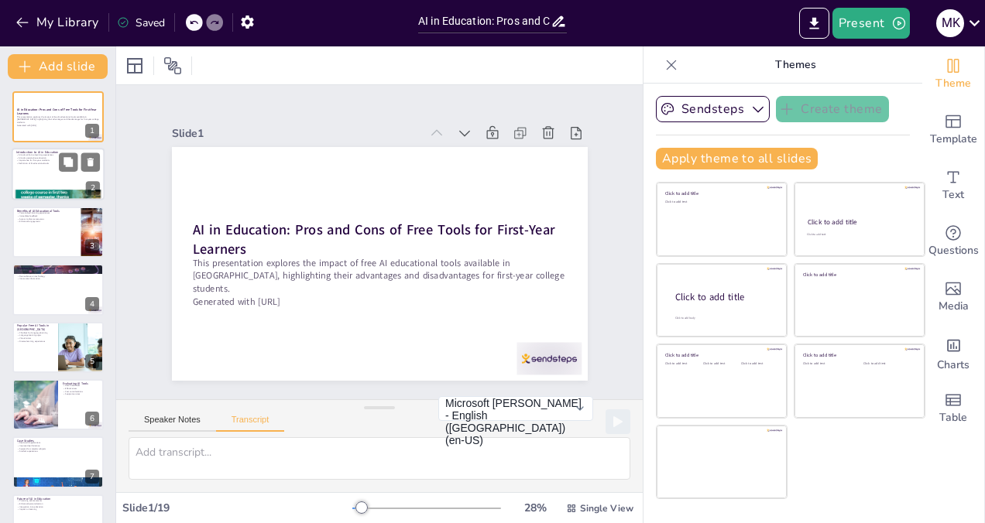
click at [56, 181] on div at bounding box center [58, 175] width 93 height 53
checkbox input "true"
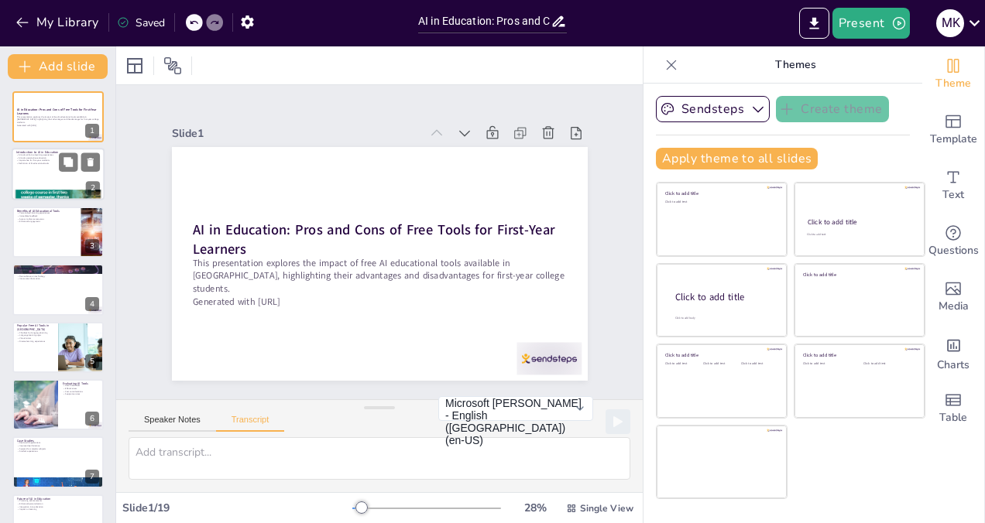
checkbox input "true"
type textarea "AI tools are increasingly integrated into educational settings, providing innov…"
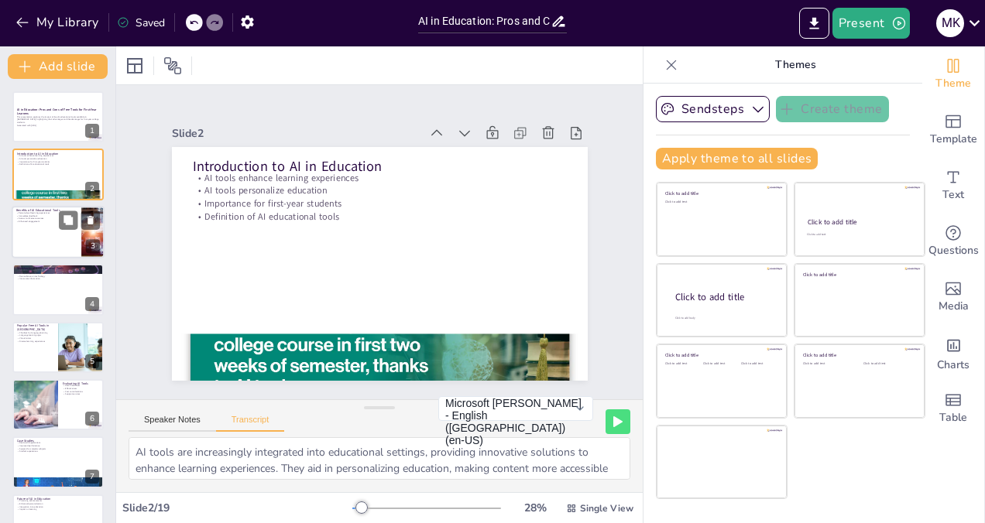
checkbox input "true"
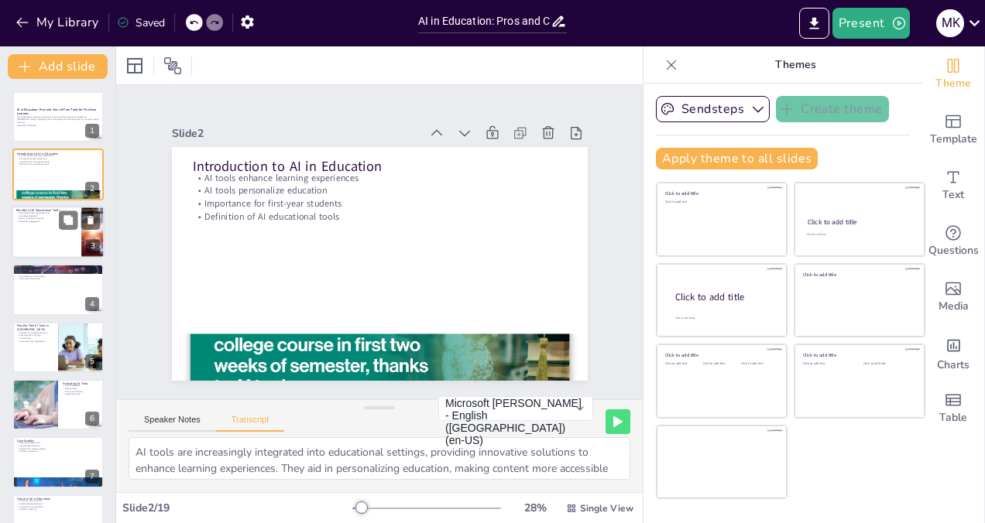
checkbox input "true"
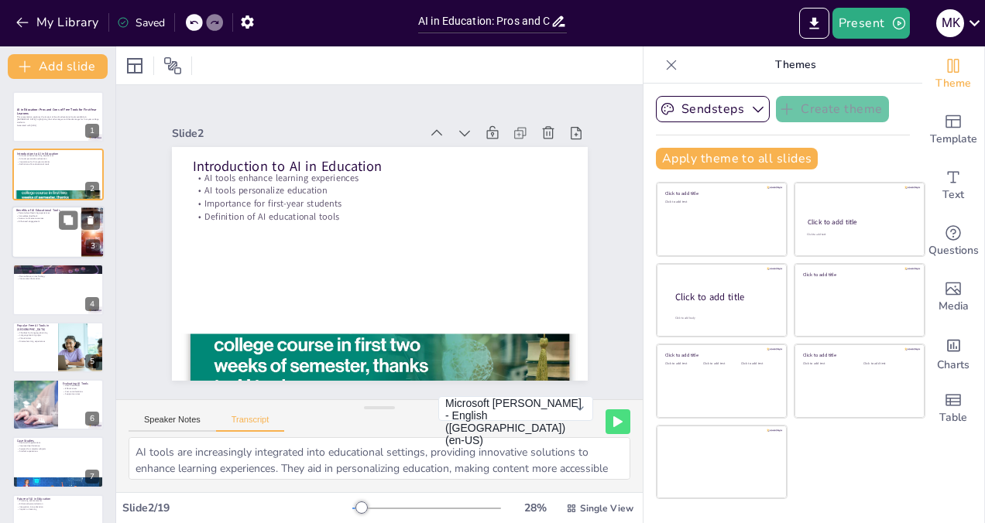
checkbox input "true"
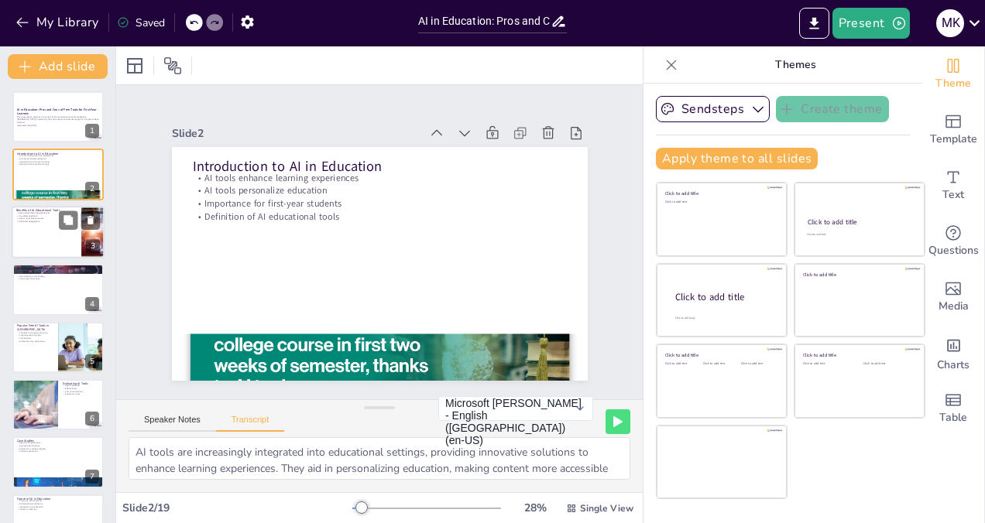
click at [62, 242] on div at bounding box center [58, 232] width 93 height 53
checkbox input "true"
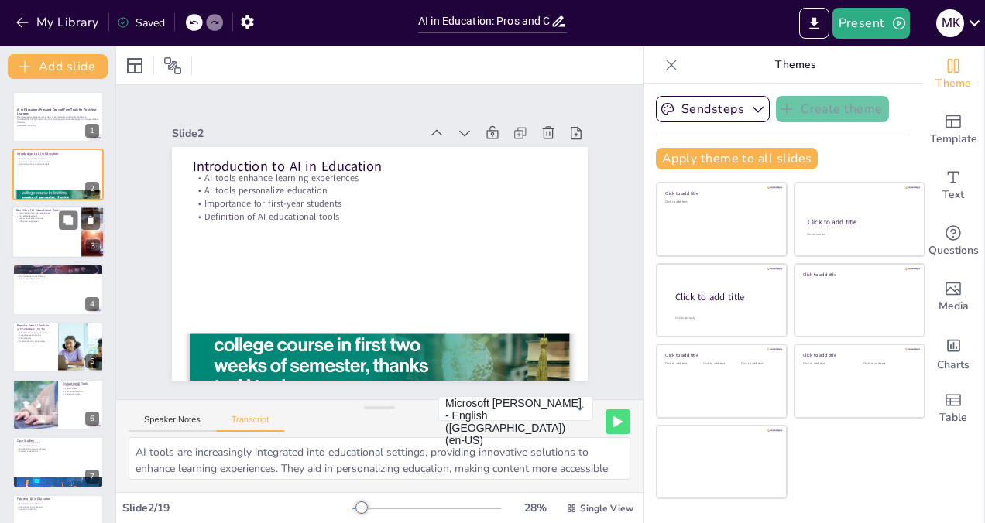
checkbox input "true"
type textarea "Free AI tools offer numerous advantages, particularly for first-year college st…"
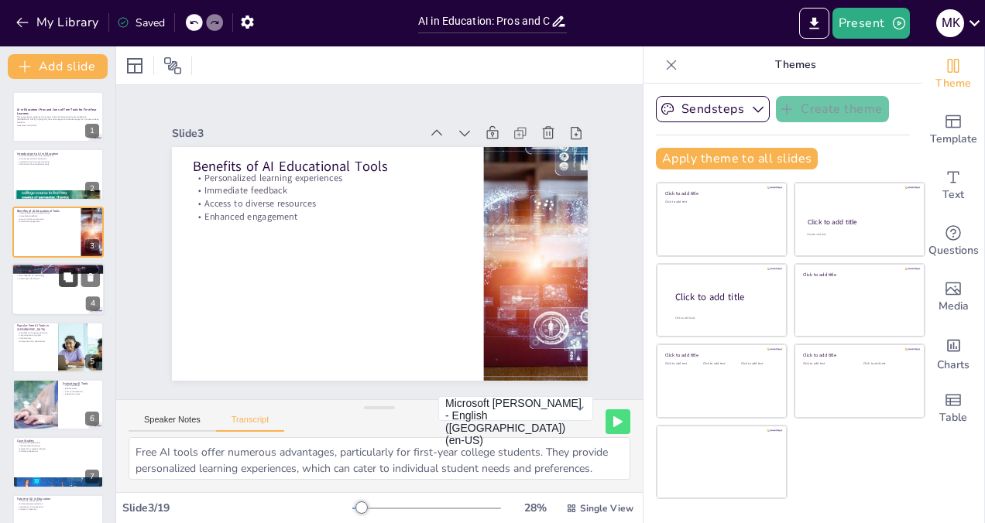
checkbox input "true"
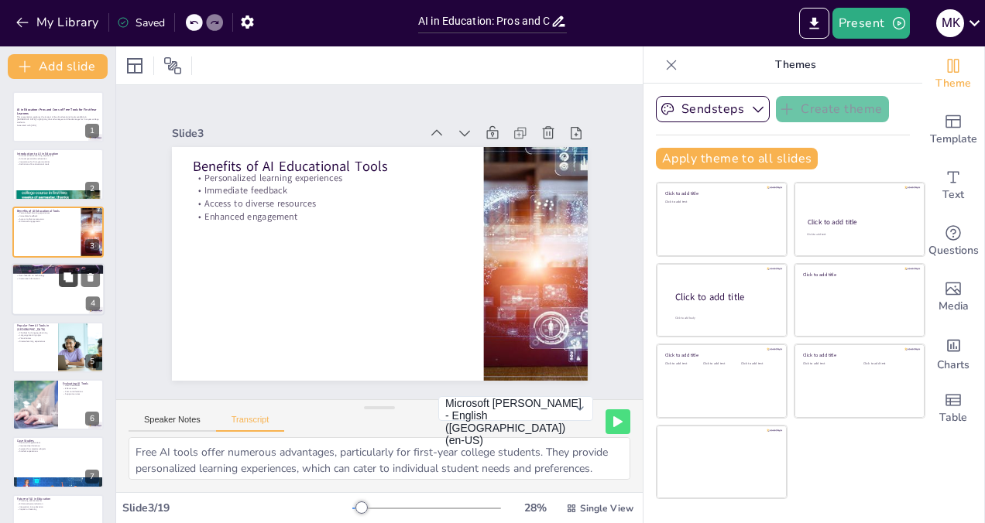
checkbox input "true"
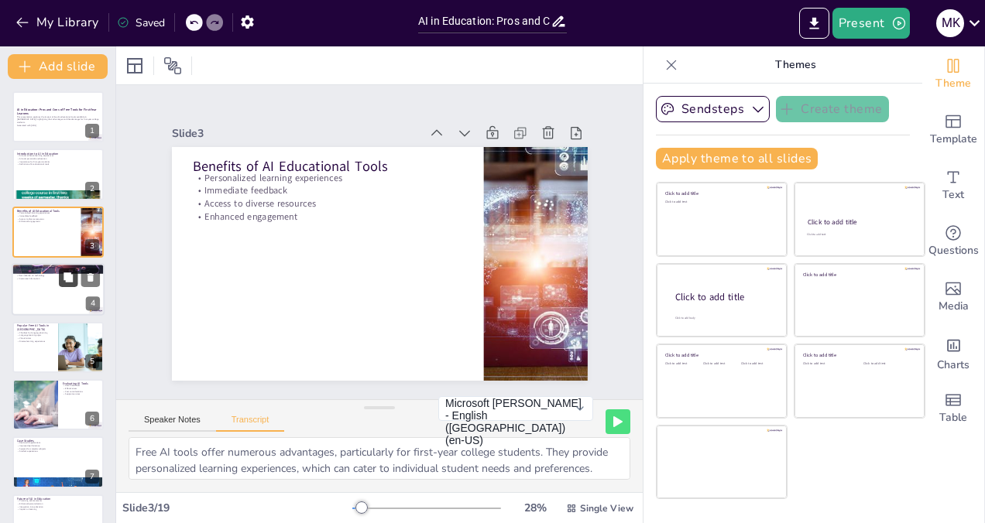
checkbox input "true"
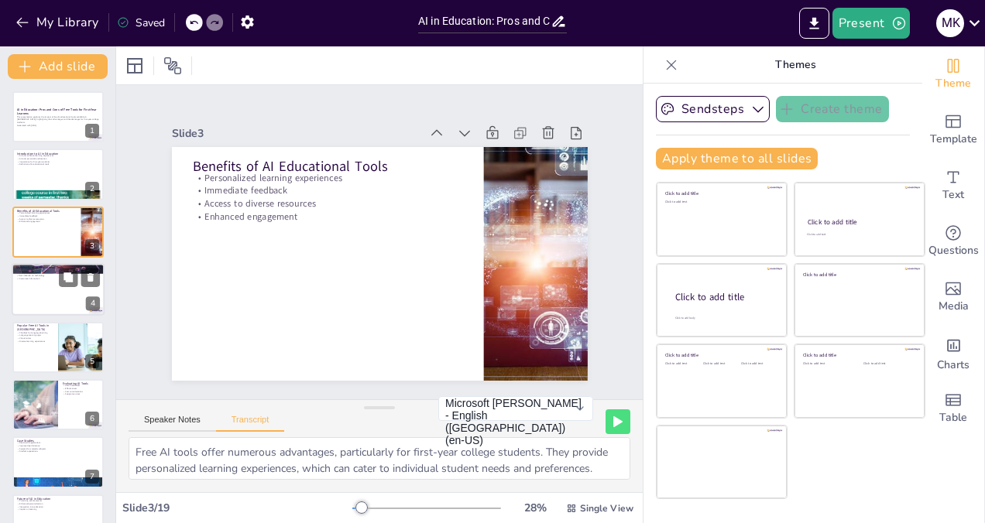
checkbox input "true"
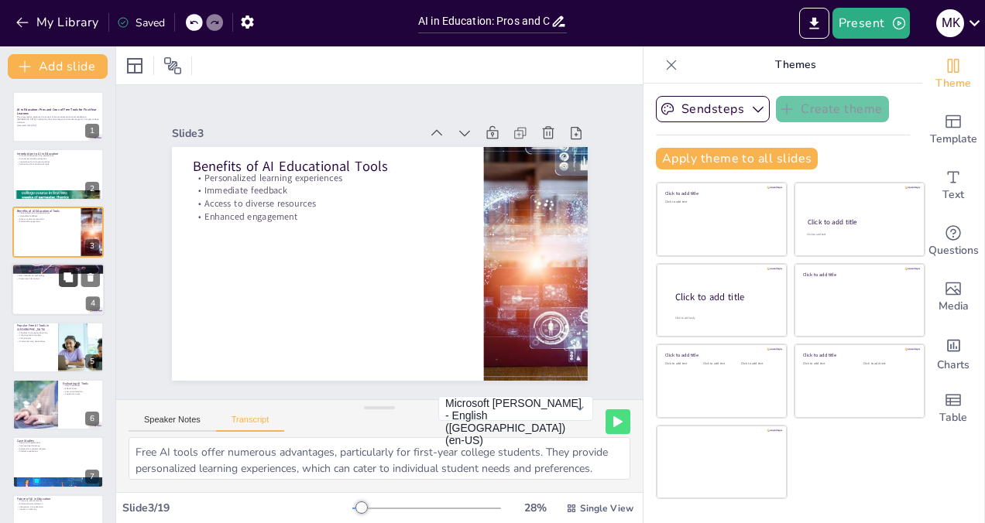
checkbox input "true"
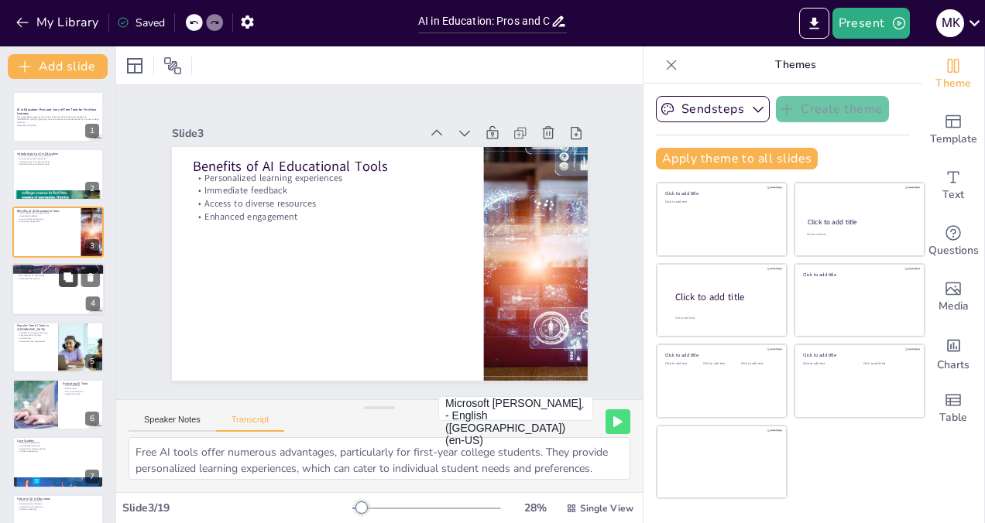
click at [60, 285] on button at bounding box center [68, 278] width 19 height 19
type textarea "While free AI educational tools have many advantages, there are also notable dr…"
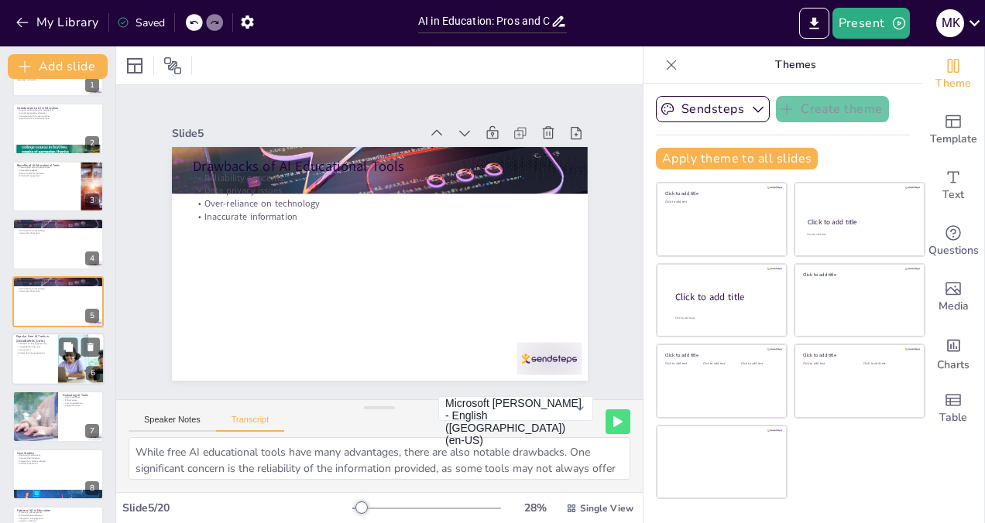
checkbox input "true"
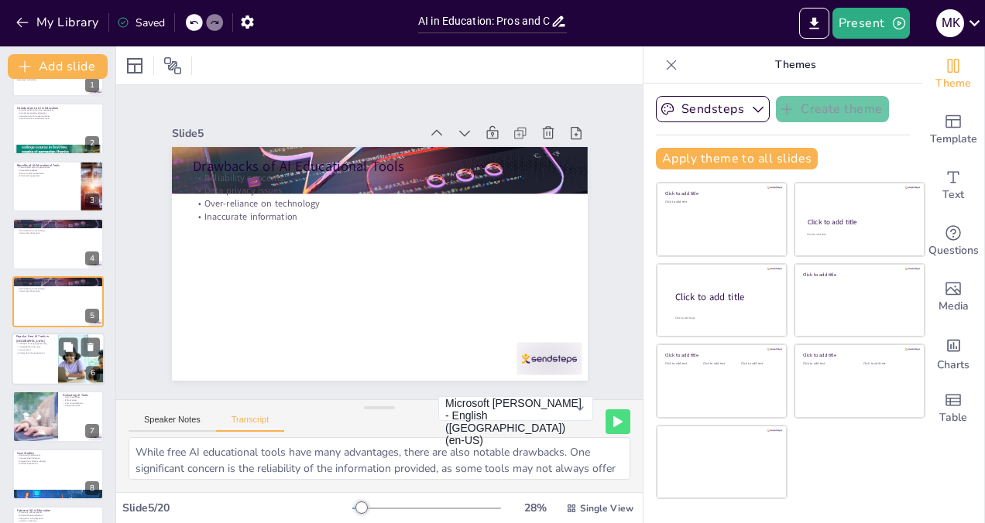
checkbox input "true"
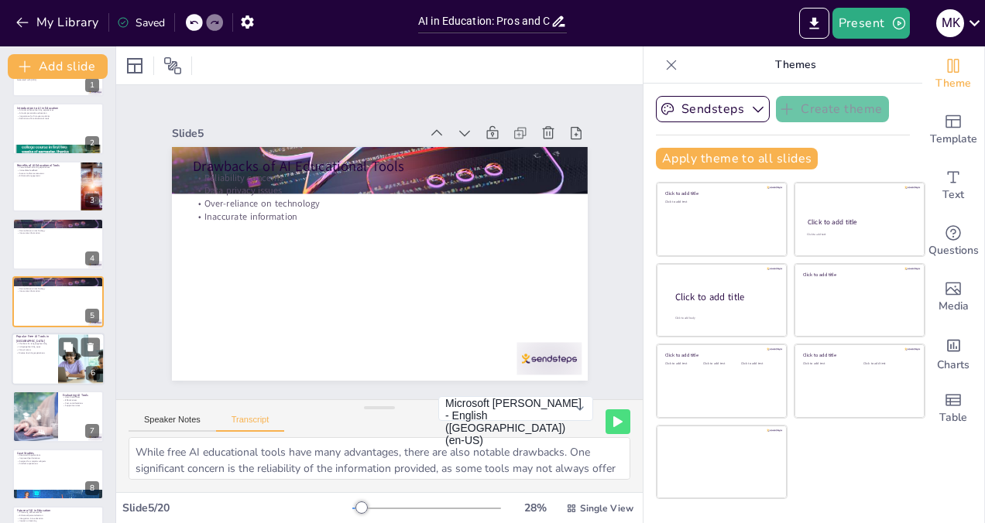
checkbox input "true"
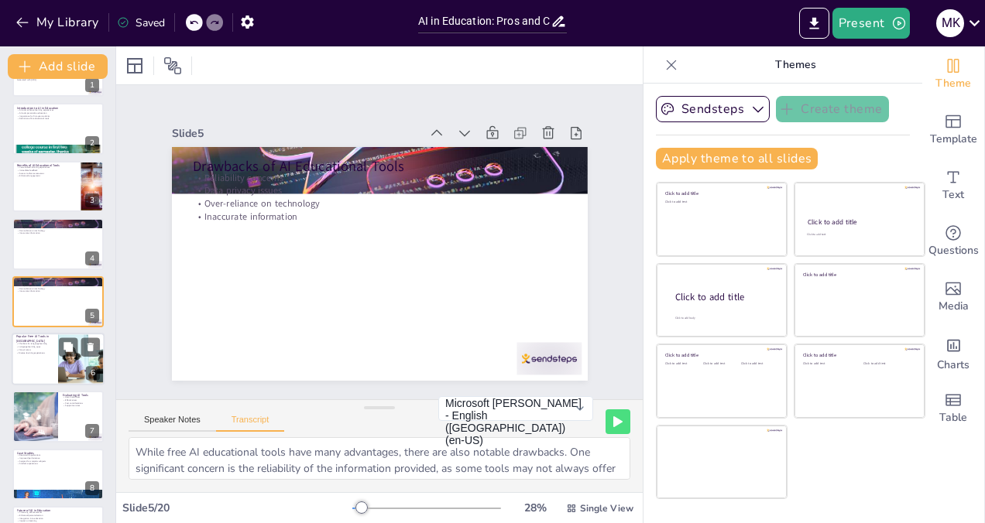
checkbox input "true"
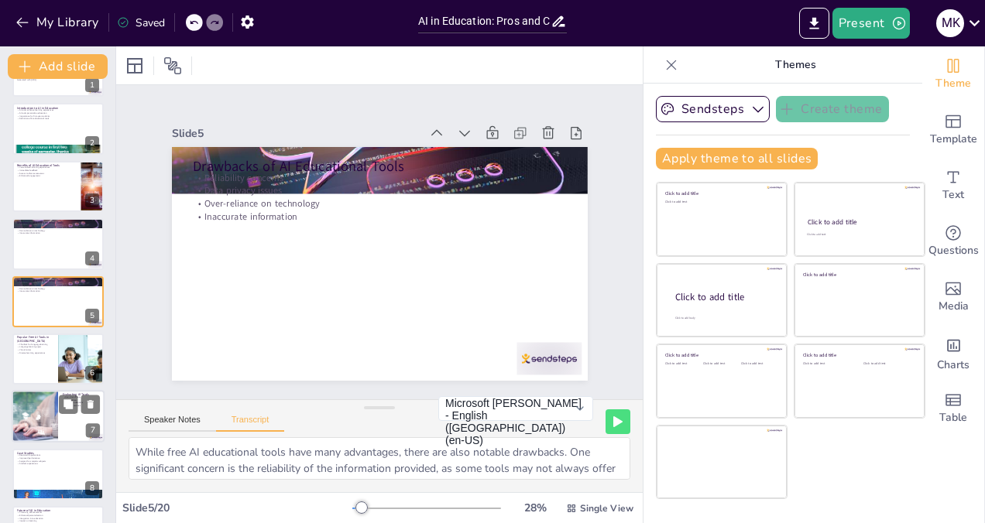
checkbox input "true"
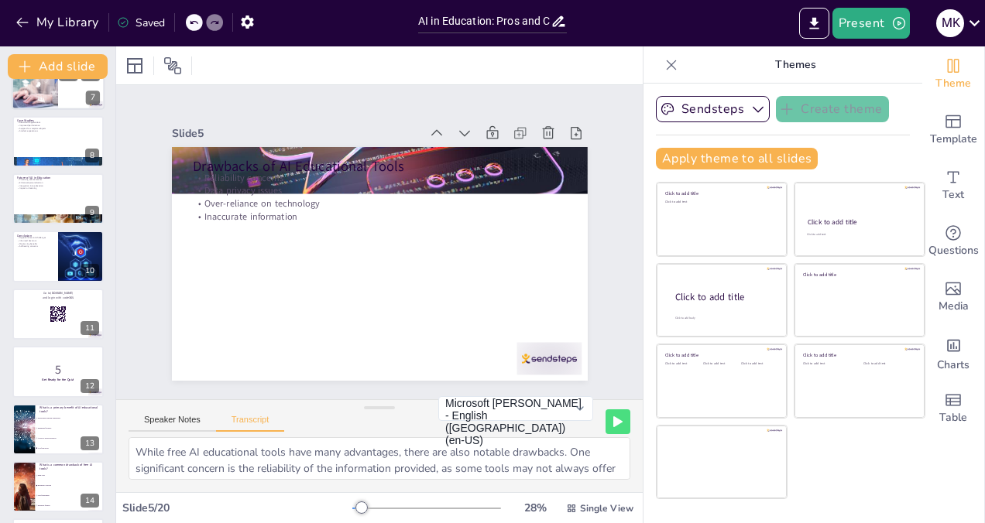
checkbox input "true"
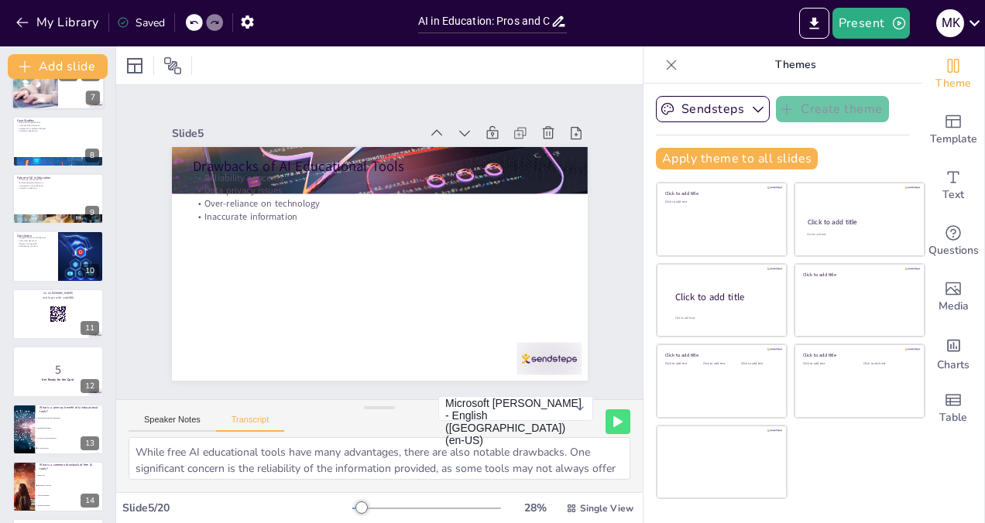
checkbox input "true"
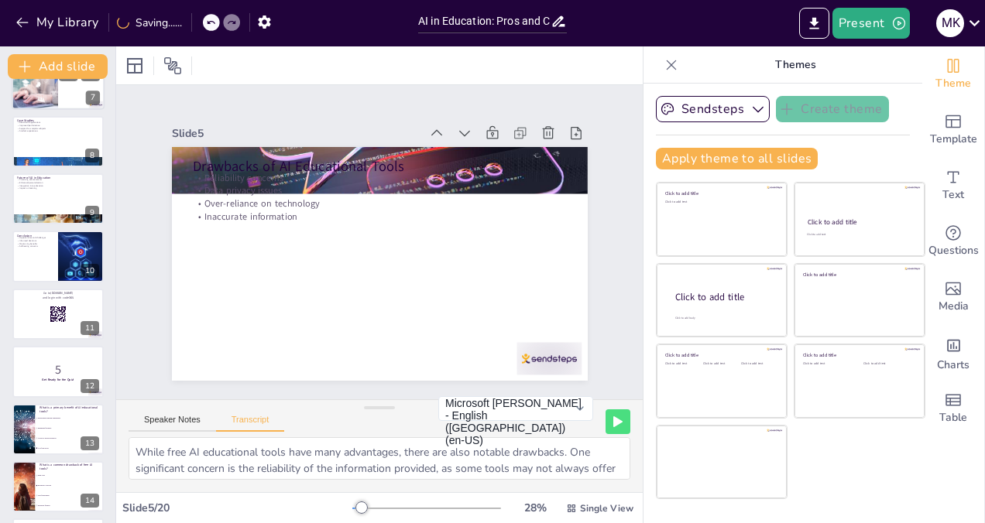
scroll to position [725, 0]
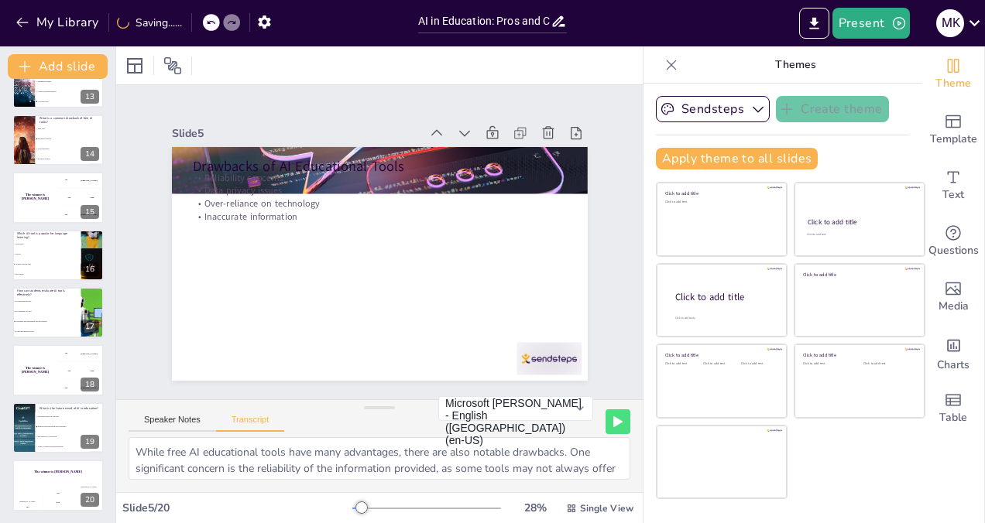
checkbox input "true"
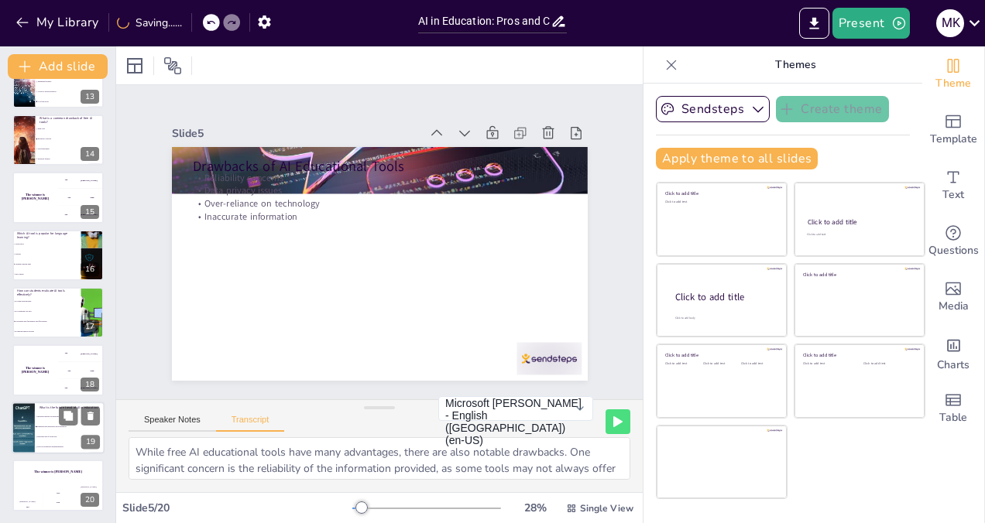
checkbox input "true"
click at [37, 314] on li "By considering cost only" at bounding box center [47, 312] width 70 height 10
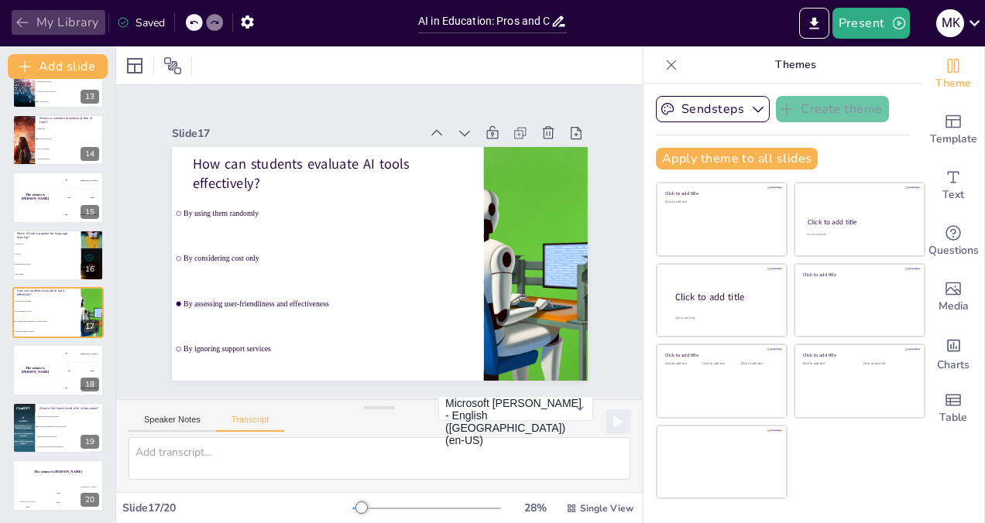
click at [22, 19] on icon "button" at bounding box center [22, 22] width 15 height 15
